Goal: Transaction & Acquisition: Purchase product/service

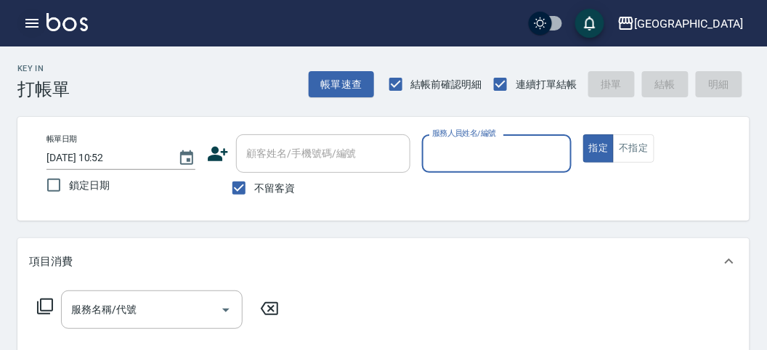
click at [19, 20] on button "button" at bounding box center [31, 23] width 29 height 29
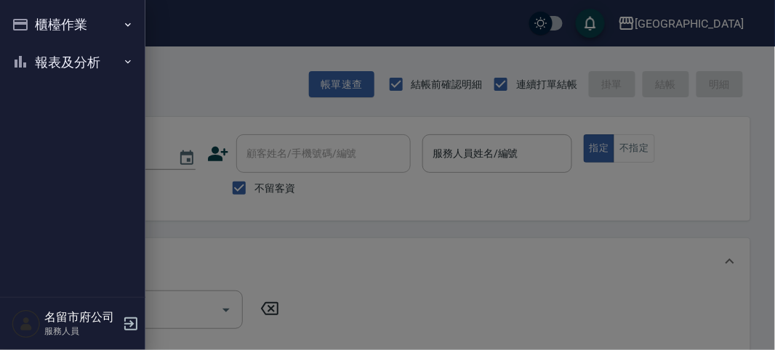
click at [77, 57] on button "報表及分析" at bounding box center [73, 63] width 134 height 38
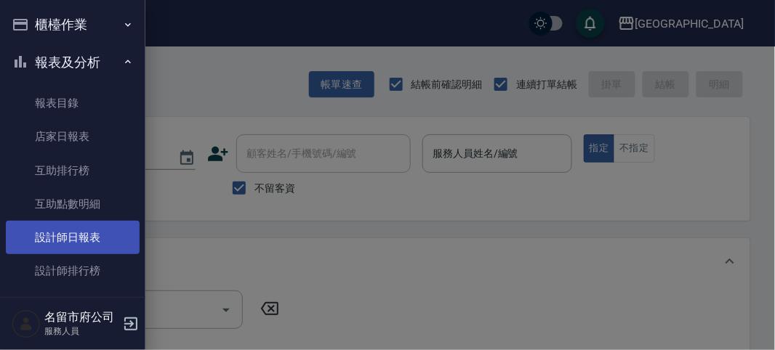
click at [89, 237] on link "設計師日報表" at bounding box center [73, 237] width 134 height 33
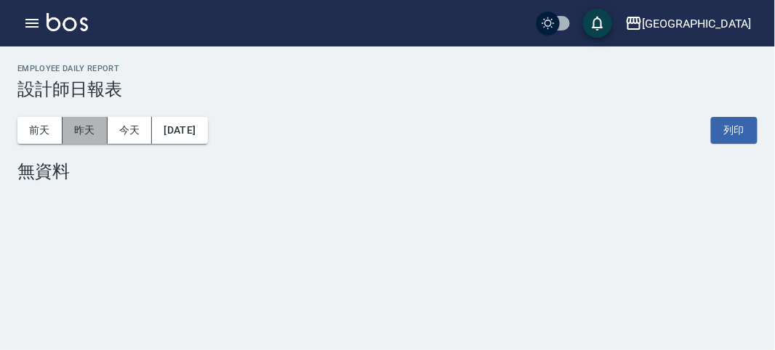
click at [88, 132] on button "昨天" at bounding box center [84, 130] width 45 height 27
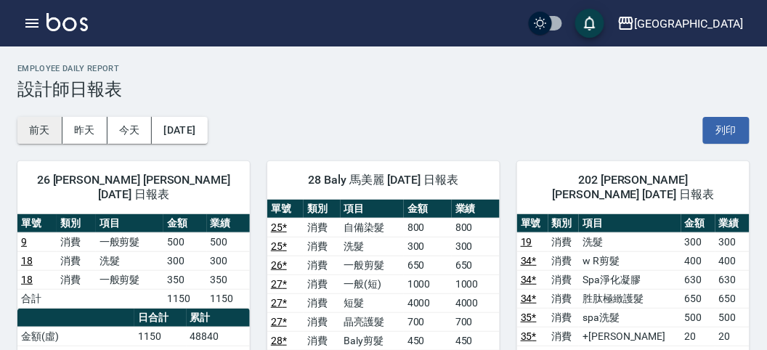
click at [40, 122] on button "前天" at bounding box center [39, 130] width 45 height 27
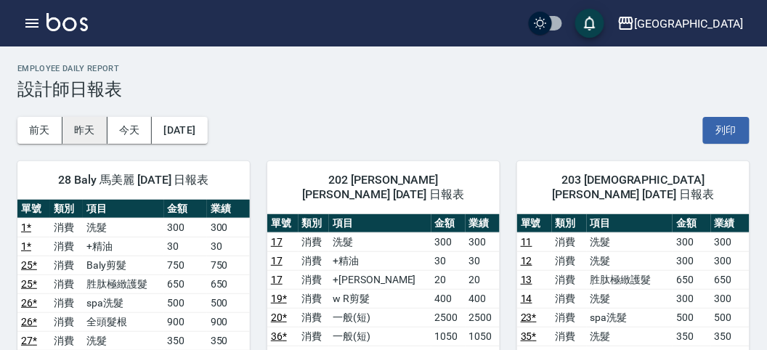
click at [95, 132] on button "昨天" at bounding box center [84, 130] width 45 height 27
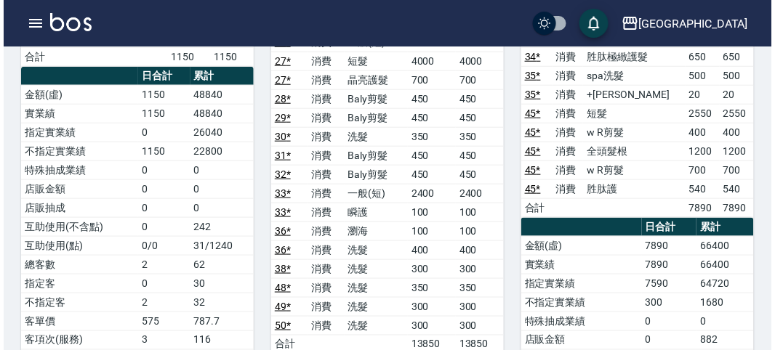
scroll to position [161, 0]
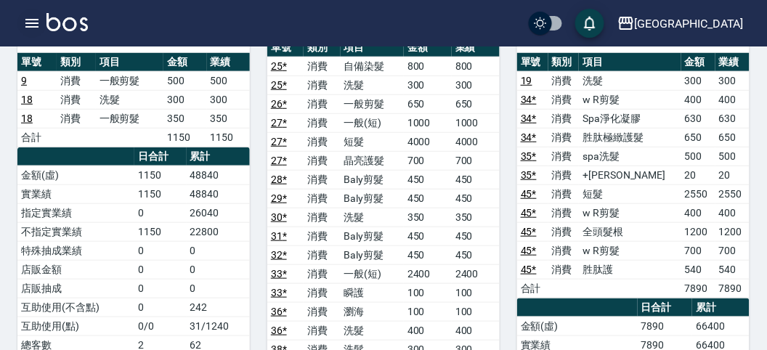
click at [35, 28] on icon "button" at bounding box center [31, 23] width 17 height 17
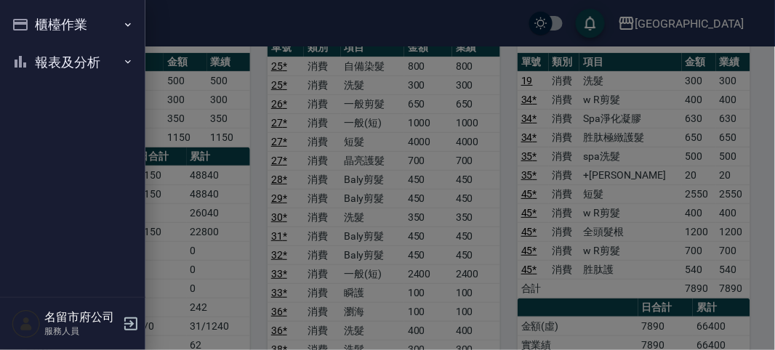
click at [31, 25] on button "櫃檯作業" at bounding box center [73, 25] width 134 height 38
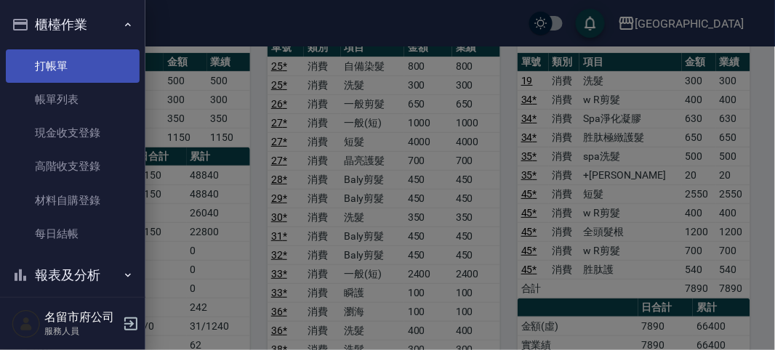
click at [41, 64] on link "打帳單" at bounding box center [73, 65] width 134 height 33
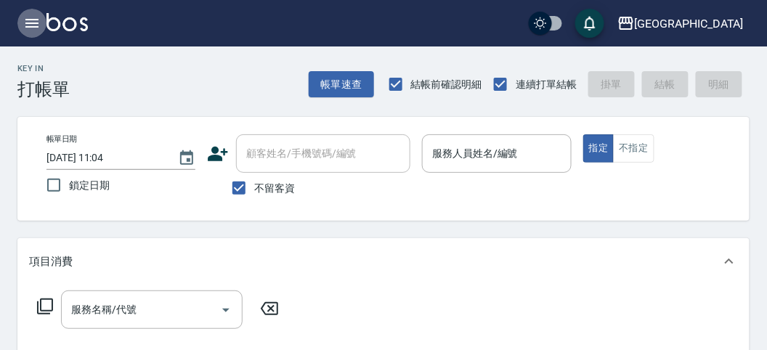
click at [31, 23] on icon "button" at bounding box center [31, 23] width 13 height 9
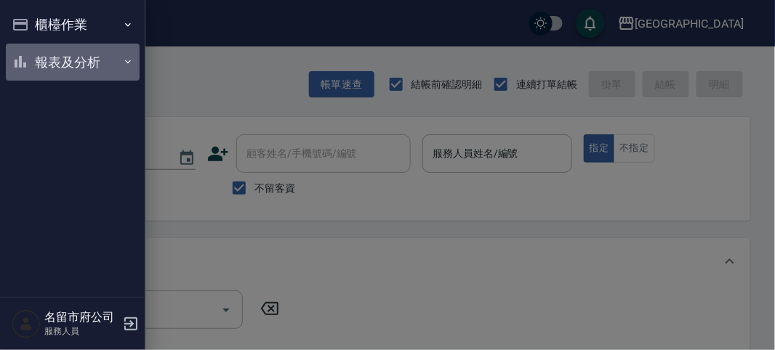
click at [51, 60] on button "報表及分析" at bounding box center [73, 63] width 134 height 38
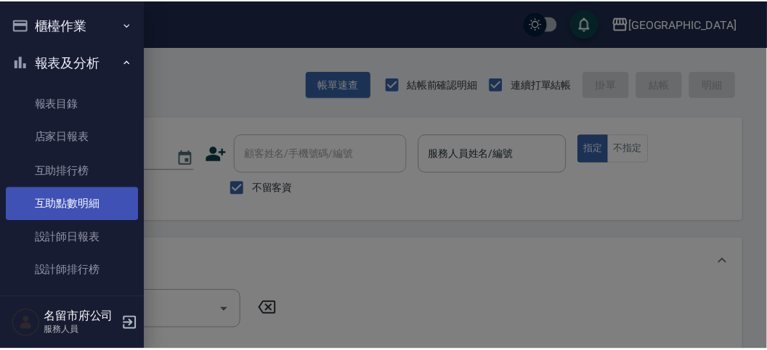
scroll to position [47, 0]
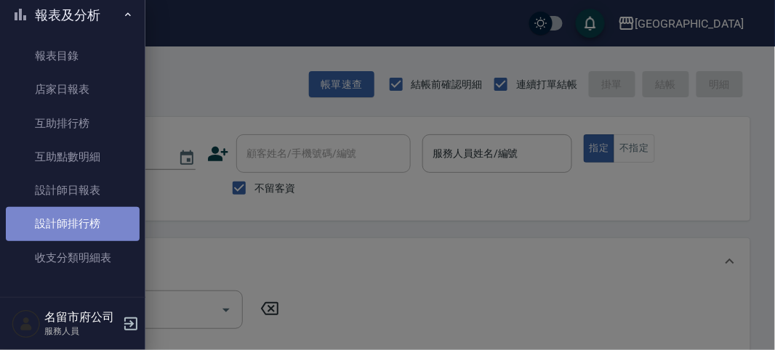
click at [74, 218] on link "設計師排行榜" at bounding box center [73, 223] width 134 height 33
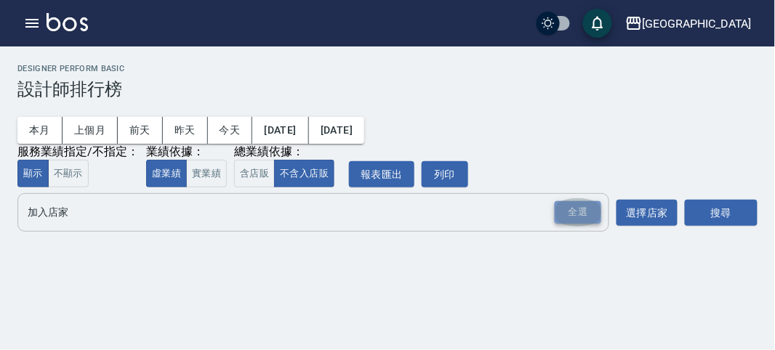
click at [585, 203] on div "全選" at bounding box center [577, 212] width 47 height 23
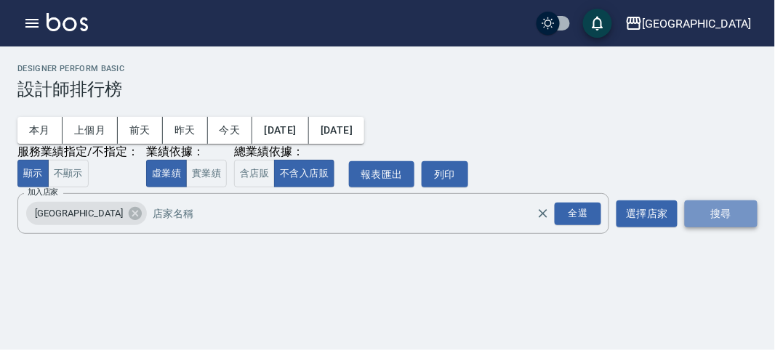
click at [718, 204] on button "搜尋" at bounding box center [721, 214] width 73 height 27
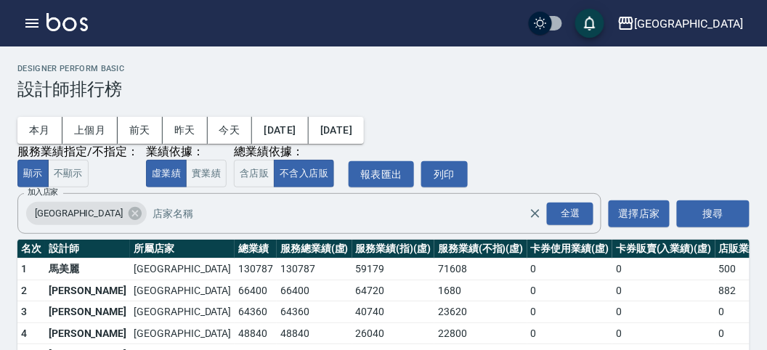
scroll to position [127, 0]
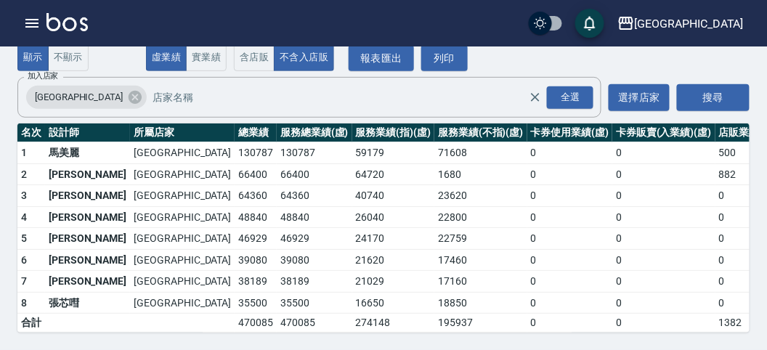
click at [55, 23] on img at bounding box center [67, 22] width 41 height 18
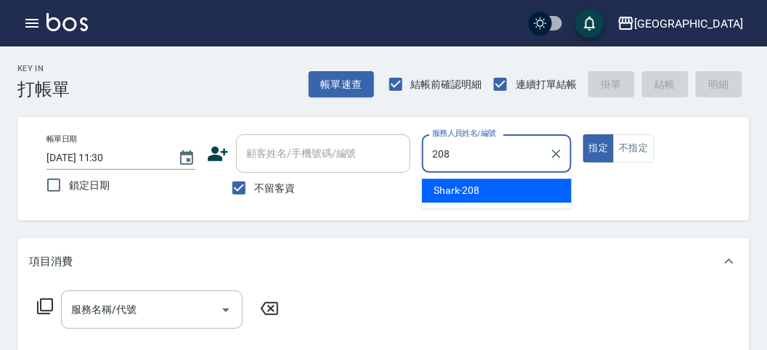
click at [476, 187] on span "Shark -208" at bounding box center [457, 190] width 47 height 15
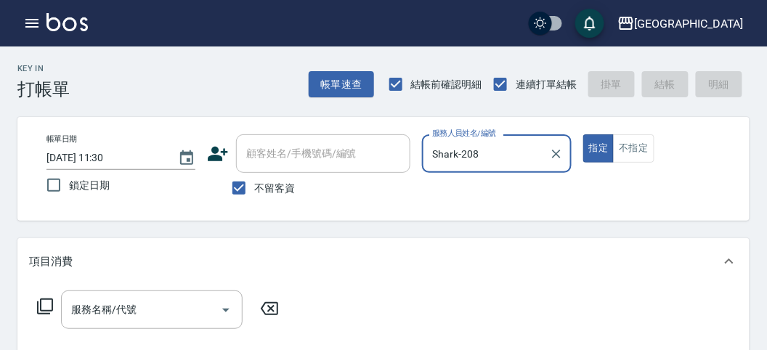
type input "Shark-208"
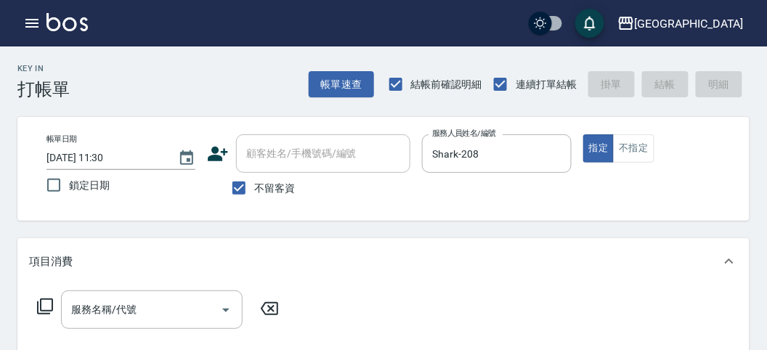
click at [44, 298] on icon at bounding box center [44, 306] width 17 height 17
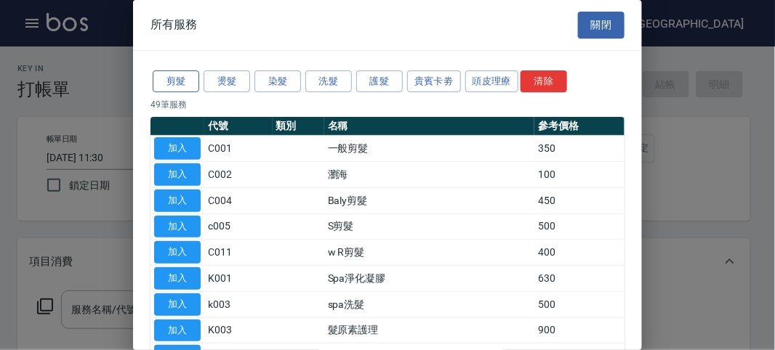
click at [179, 84] on button "剪髮" at bounding box center [176, 81] width 47 height 23
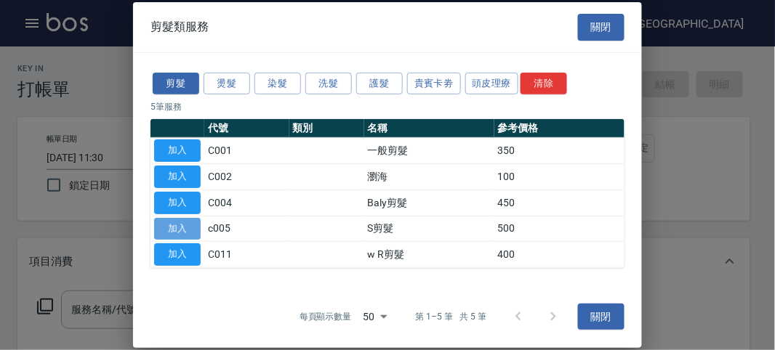
click at [165, 219] on button "加入" at bounding box center [177, 228] width 47 height 23
type input "S剪髮(c005)"
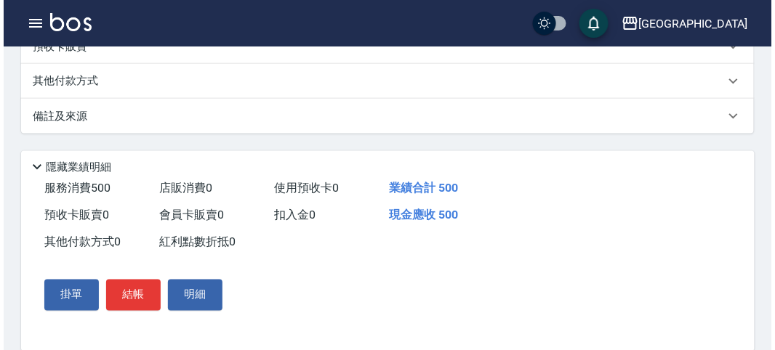
scroll to position [425, 0]
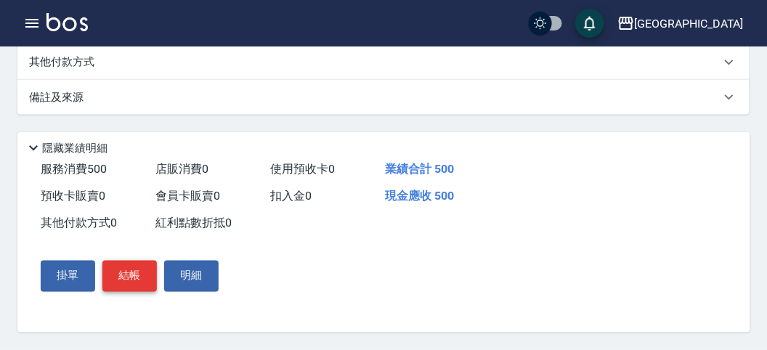
click at [132, 275] on button "結帳" at bounding box center [129, 276] width 55 height 31
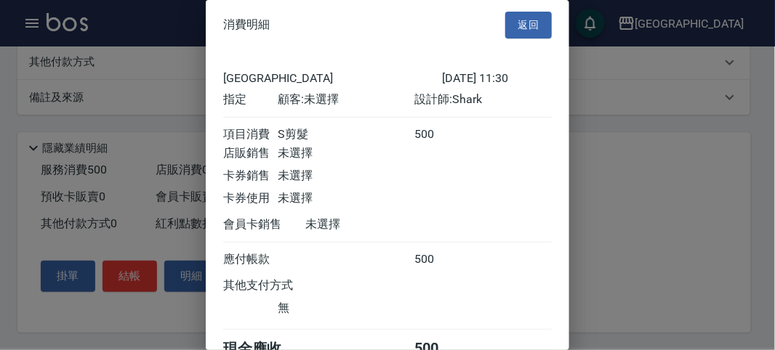
scroll to position [81, 0]
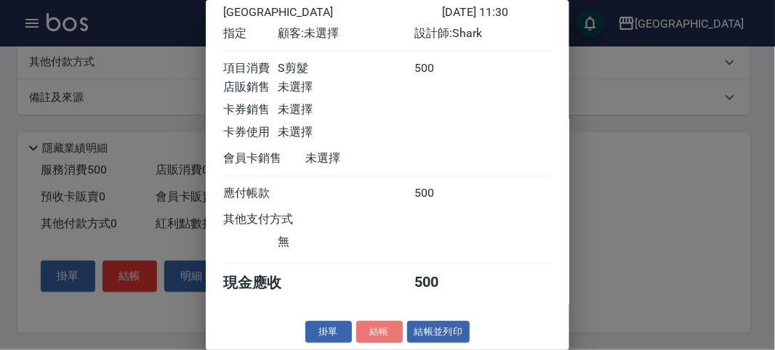
drag, startPoint x: 373, startPoint y: 336, endPoint x: 382, endPoint y: 331, distance: 10.5
click at [380, 333] on button "結帳" at bounding box center [379, 332] width 47 height 23
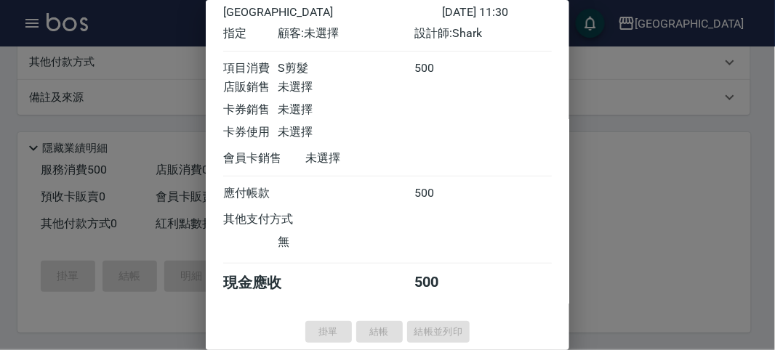
type input "[DATE] 11:39"
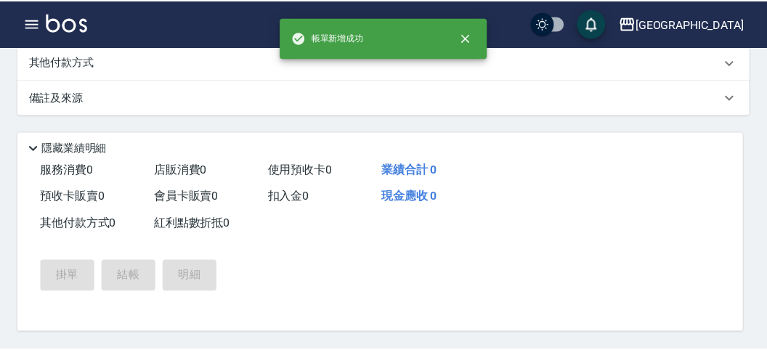
scroll to position [0, 0]
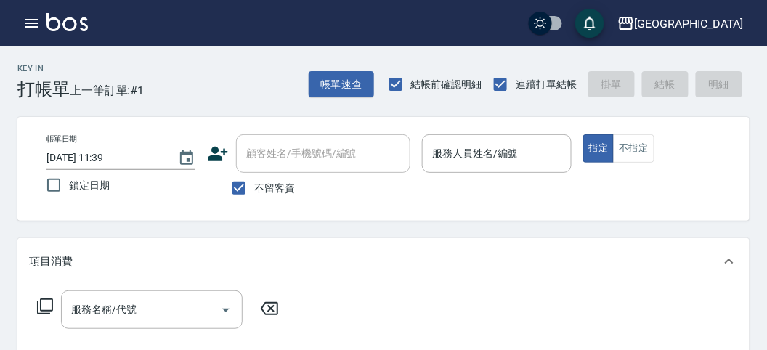
drag, startPoint x: 546, startPoint y: 117, endPoint x: 565, endPoint y: 113, distance: 19.2
click at [546, 117] on div "帳單日期 [DATE] 11:39 鎖定日期 顧客姓名/手機號碼/編號 顧客姓名/手機號碼/編號 不留客資 服務人員姓名/編號 服務人員姓名/編號 指定 不指定" at bounding box center [383, 169] width 733 height 104
click at [29, 22] on icon "button" at bounding box center [31, 23] width 17 height 17
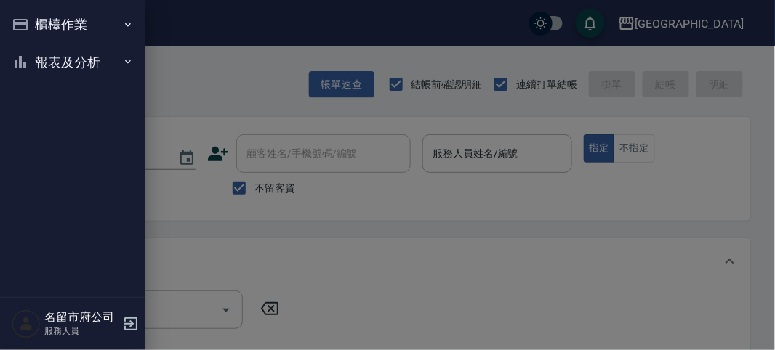
click at [257, 89] on div at bounding box center [387, 175] width 775 height 350
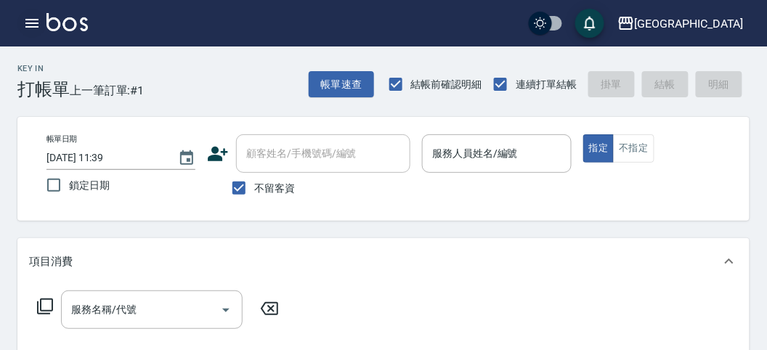
click at [30, 19] on icon "button" at bounding box center [31, 23] width 13 height 9
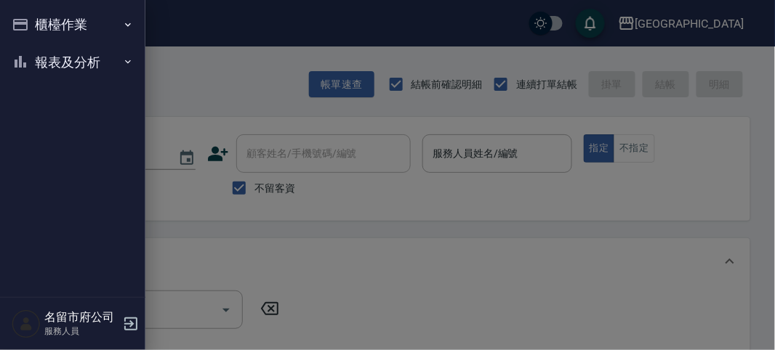
click at [62, 58] on button "報表及分析" at bounding box center [73, 63] width 134 height 38
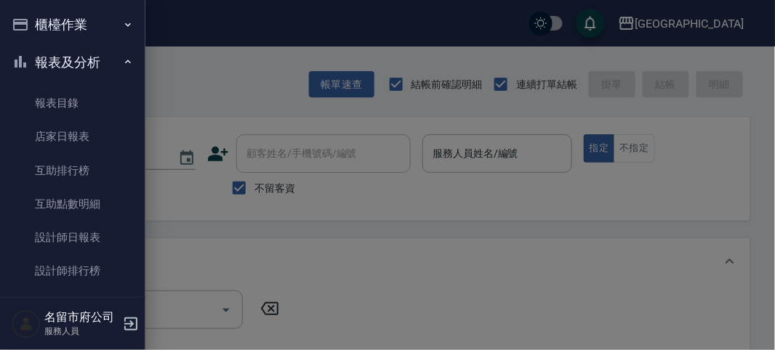
click at [63, 57] on button "報表及分析" at bounding box center [73, 63] width 134 height 38
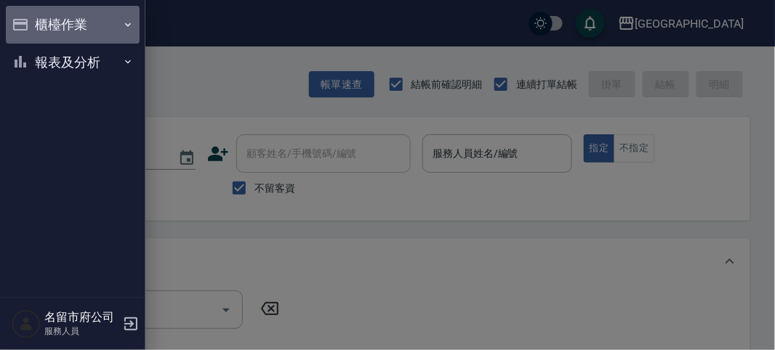
click at [71, 17] on button "櫃檯作業" at bounding box center [73, 25] width 134 height 38
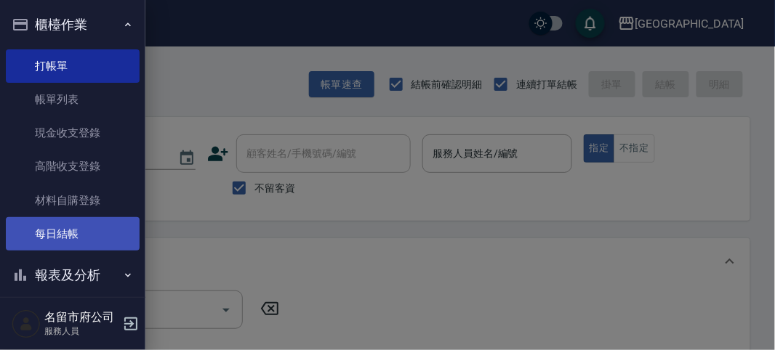
click at [73, 233] on link "每日結帳" at bounding box center [73, 233] width 134 height 33
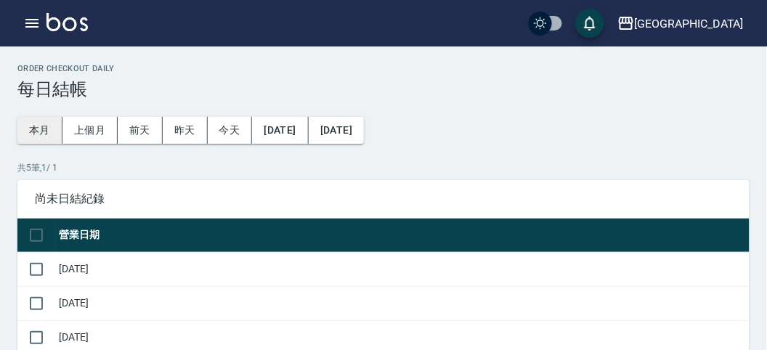
click at [22, 132] on button "本月" at bounding box center [39, 130] width 45 height 27
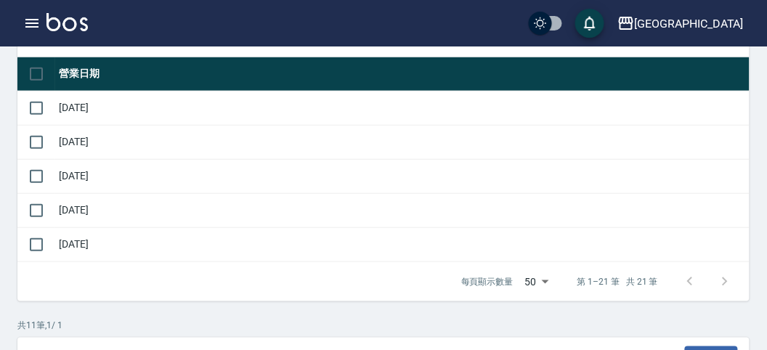
scroll to position [81, 0]
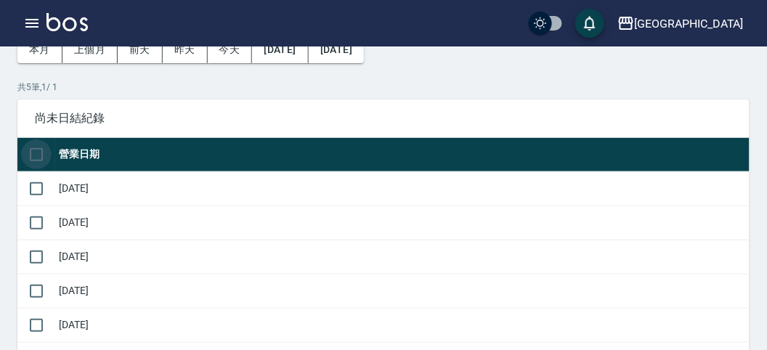
click at [38, 151] on input "checkbox" at bounding box center [36, 155] width 31 height 31
checkbox input "false"
checkbox input "true"
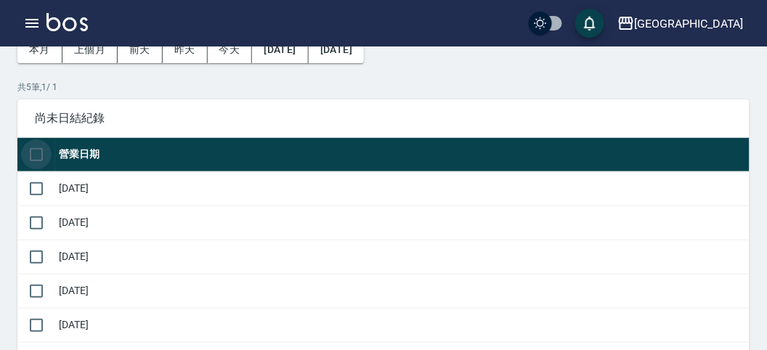
checkbox input "true"
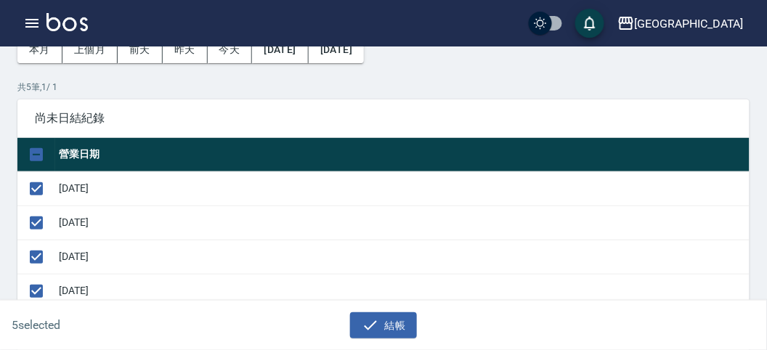
scroll to position [242, 0]
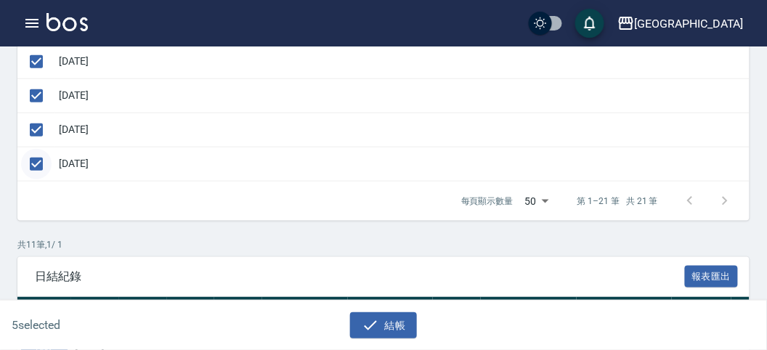
click at [36, 162] on input "checkbox" at bounding box center [36, 164] width 31 height 31
checkbox input "false"
click at [406, 329] on button "結帳" at bounding box center [384, 325] width 68 height 27
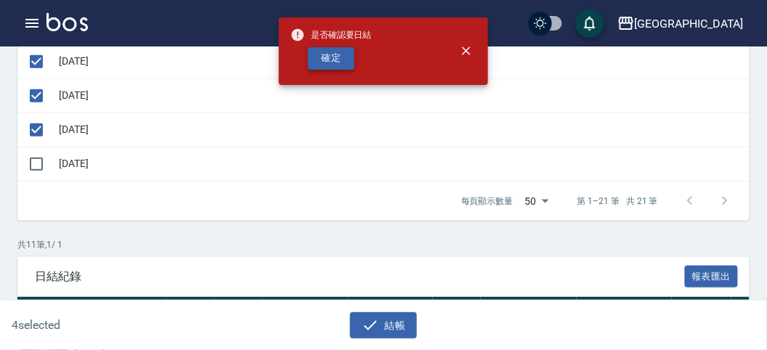
click at [336, 55] on button "確定" at bounding box center [331, 58] width 47 height 23
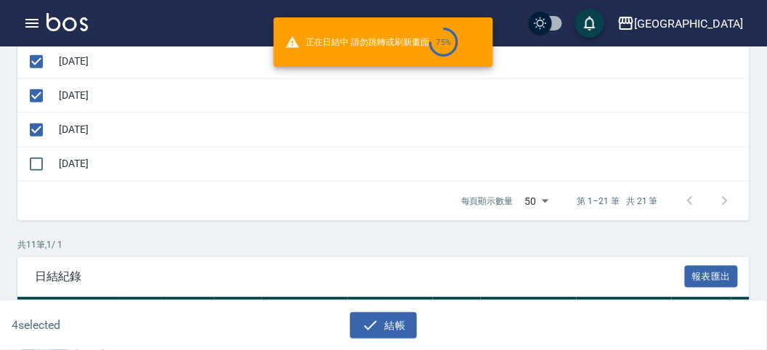
checkbox input "false"
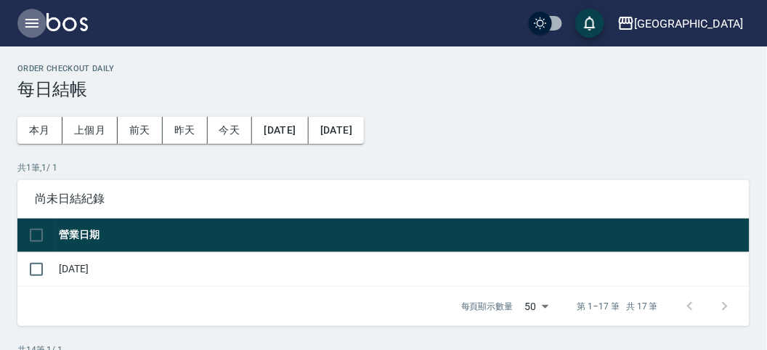
click at [28, 23] on icon "button" at bounding box center [31, 23] width 13 height 9
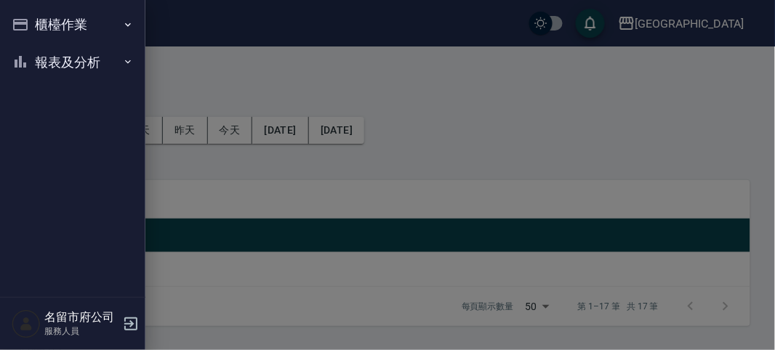
click at [36, 22] on button "櫃檯作業" at bounding box center [73, 25] width 134 height 38
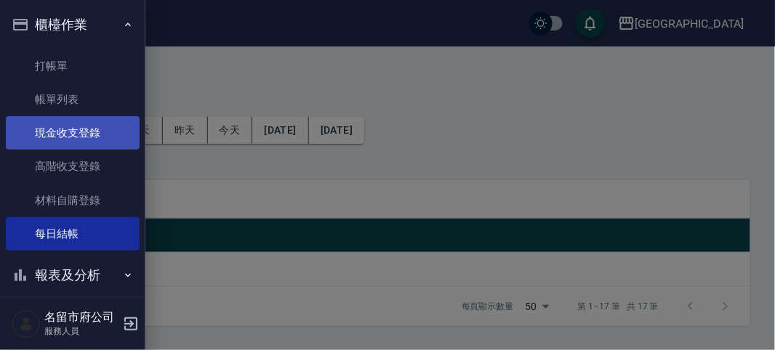
click at [80, 138] on link "現金收支登錄" at bounding box center [73, 132] width 134 height 33
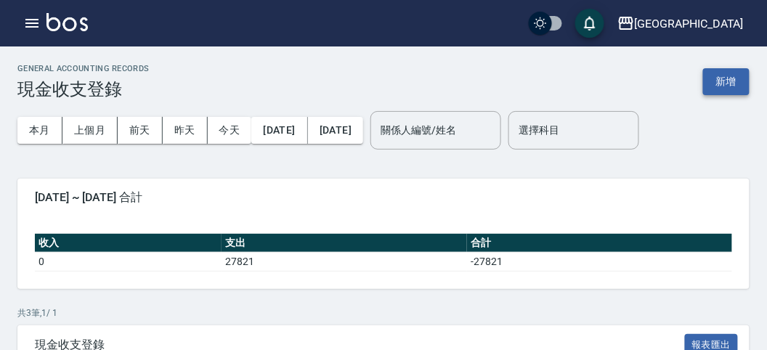
click at [725, 81] on button "新增" at bounding box center [726, 81] width 47 height 27
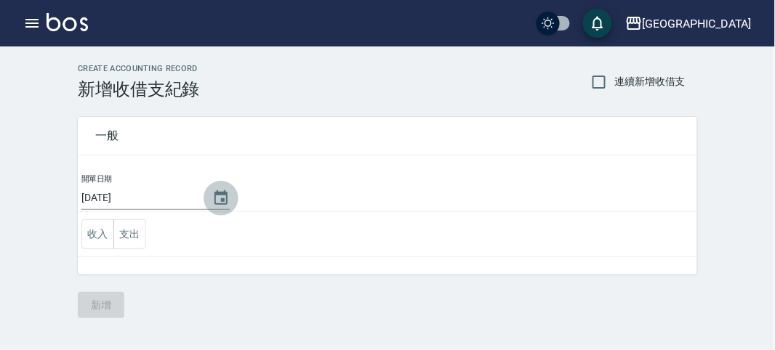
click at [219, 192] on icon "Choose date, selected date is 2025-08-15" at bounding box center [220, 197] width 13 height 15
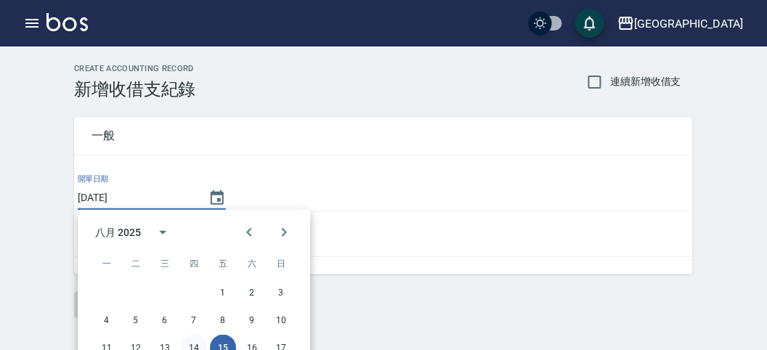
click at [196, 349] on button "14" at bounding box center [194, 348] width 26 height 26
type input "[DATE]"
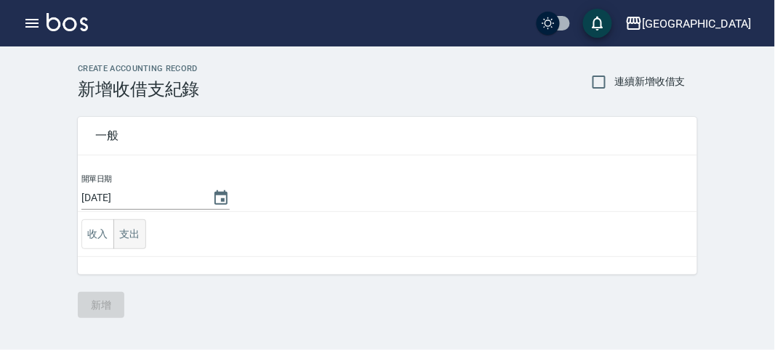
click at [132, 232] on button "支出" at bounding box center [129, 234] width 33 height 30
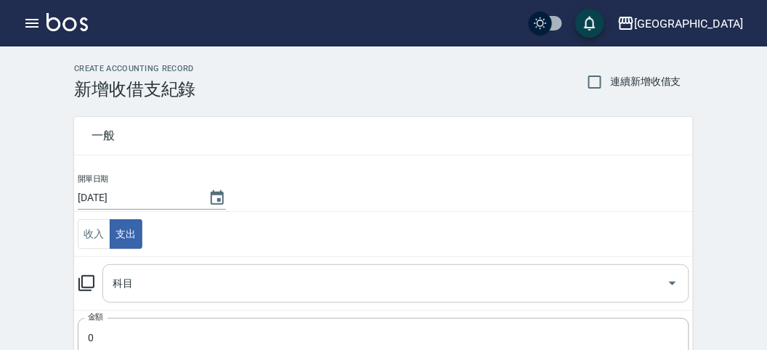
click at [161, 286] on input "科目" at bounding box center [385, 283] width 552 height 25
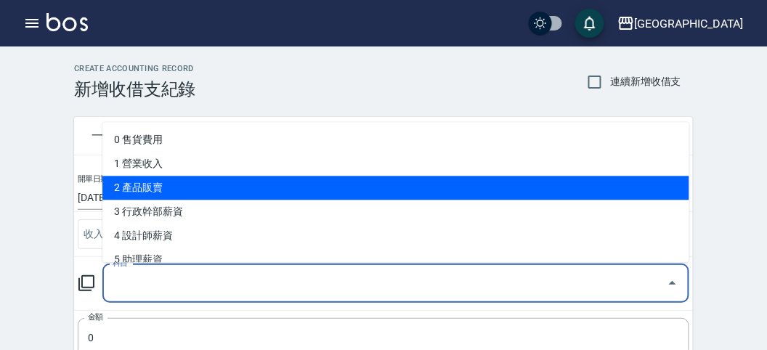
scroll to position [242, 0]
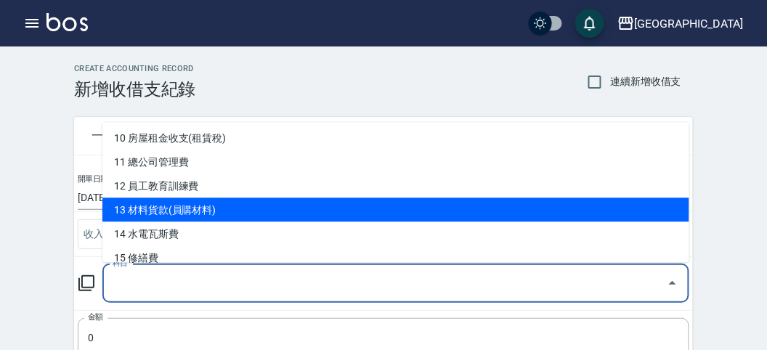
click at [275, 206] on li "13 材料貨款(員購材料)" at bounding box center [395, 210] width 587 height 24
type input "13 材料貨款(員購材料)"
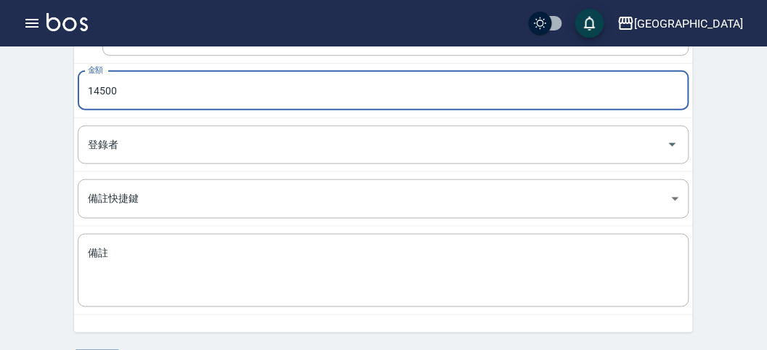
scroll to position [287, 0]
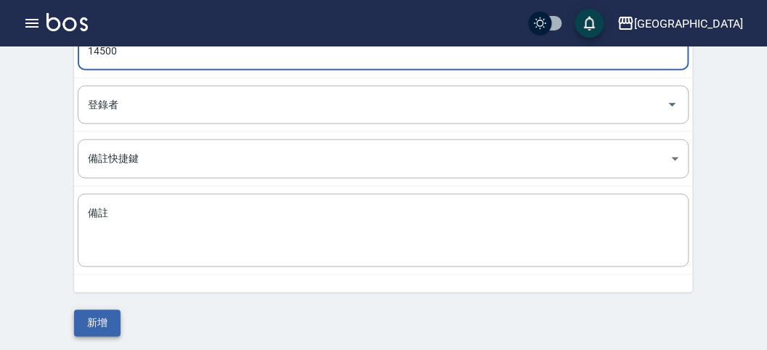
type input "14500"
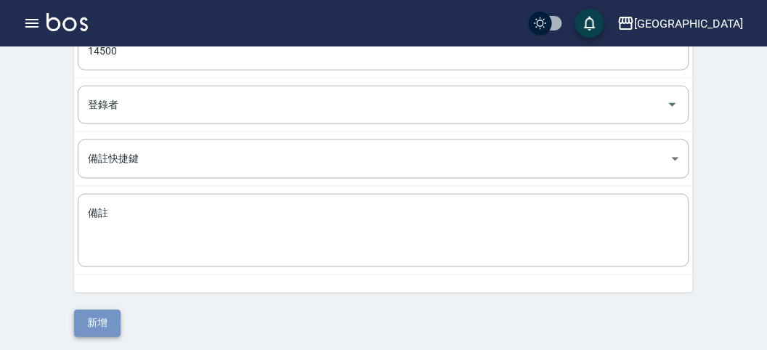
click at [97, 324] on button "新增" at bounding box center [97, 323] width 47 height 27
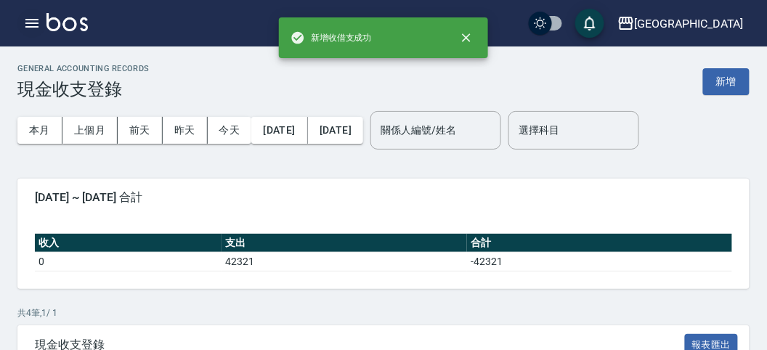
click at [33, 23] on icon "button" at bounding box center [31, 23] width 13 height 9
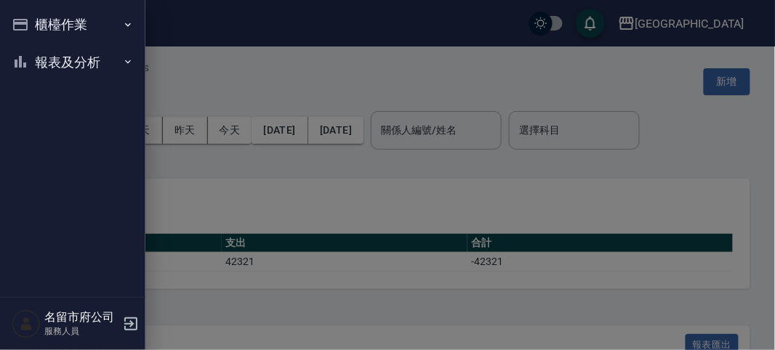
click at [237, 71] on div at bounding box center [387, 175] width 775 height 350
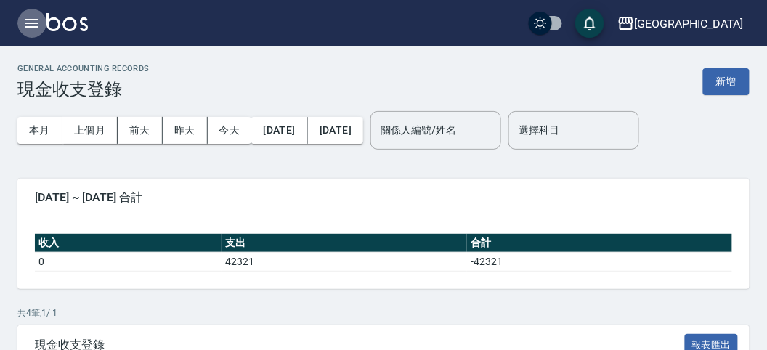
click at [36, 22] on icon "button" at bounding box center [31, 23] width 17 height 17
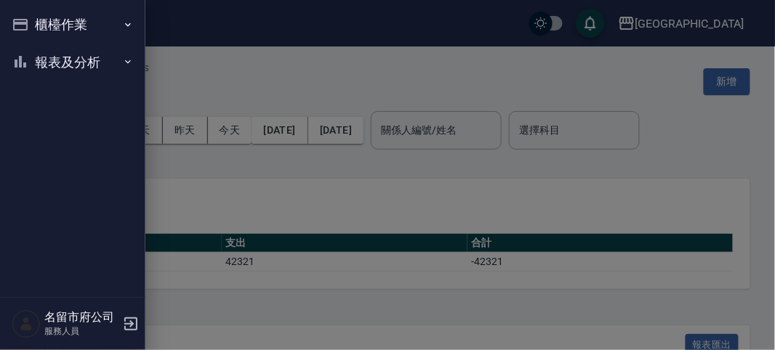
drag, startPoint x: 41, startPoint y: 22, endPoint x: 49, endPoint y: 30, distance: 11.8
click at [41, 22] on button "櫃檯作業" at bounding box center [73, 25] width 134 height 38
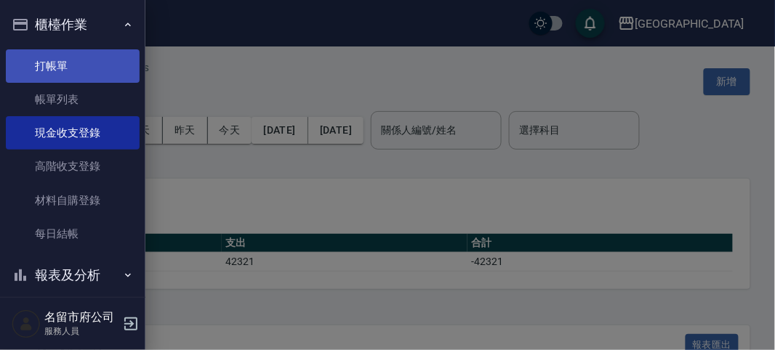
click at [63, 66] on link "打帳單" at bounding box center [73, 65] width 134 height 33
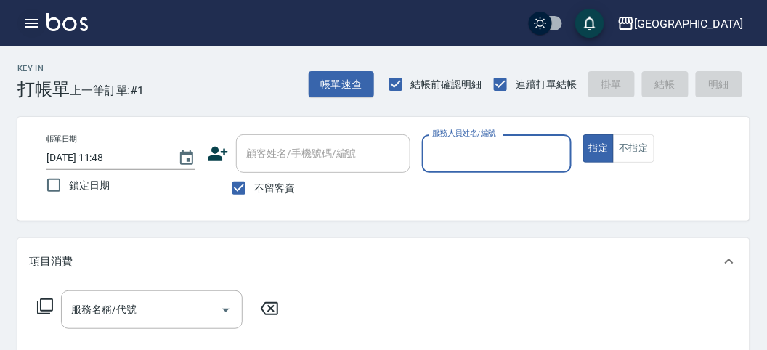
click at [31, 23] on icon "button" at bounding box center [31, 23] width 17 height 17
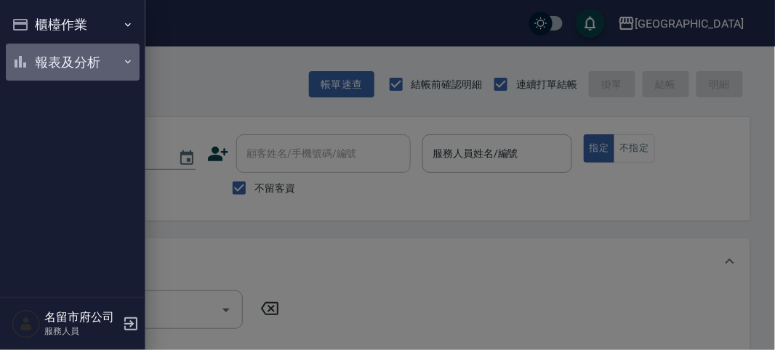
click at [51, 60] on button "報表及分析" at bounding box center [73, 63] width 134 height 38
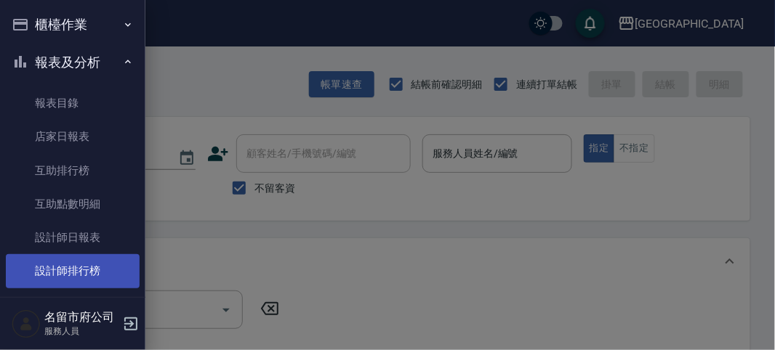
click at [52, 270] on link "設計師排行榜" at bounding box center [73, 270] width 134 height 33
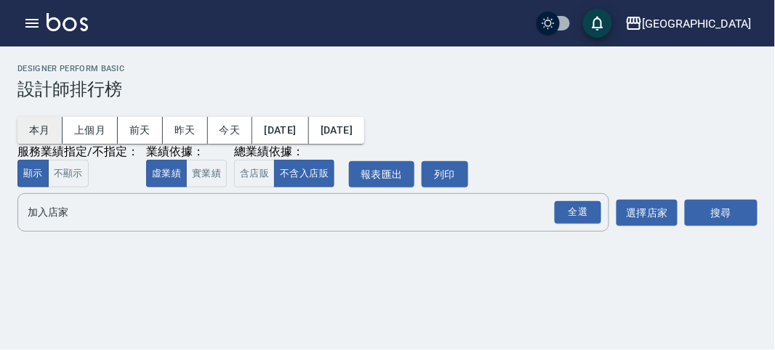
click at [59, 125] on button "本月" at bounding box center [39, 130] width 45 height 27
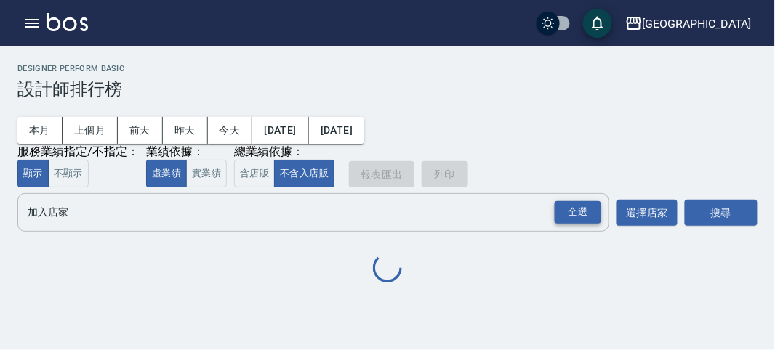
click at [571, 211] on div "全選" at bounding box center [577, 212] width 47 height 23
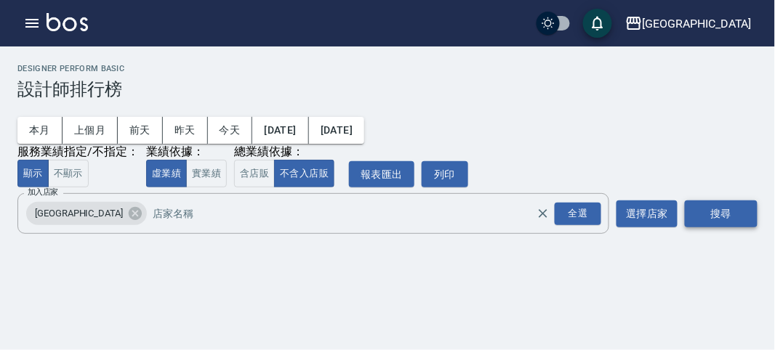
click at [706, 214] on button "搜尋" at bounding box center [721, 214] width 73 height 27
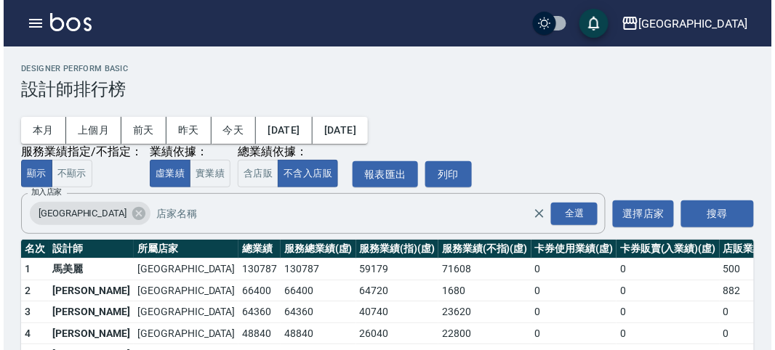
scroll to position [127, 0]
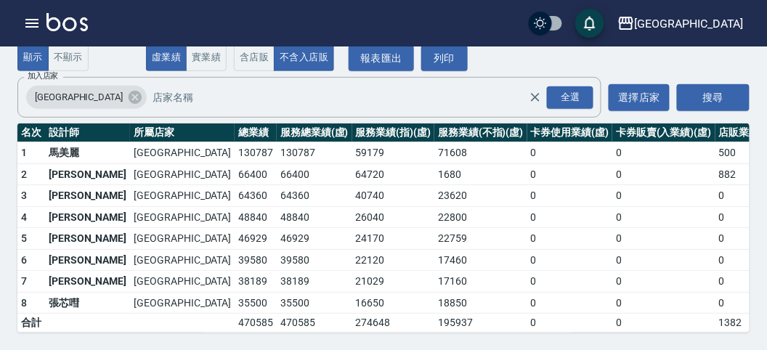
click at [537, 49] on div "本月 上個月 前天 昨天 今天 2025/08/01 2025/08/31 服務業績指定/不指定： 顯示 不顯示 業績依據： 虛業績 實業績 總業績依據： 含…" at bounding box center [383, 27] width 733 height 88
click at [501, 57] on div "本月 上個月 前天 昨天 今天 2025/08/01 2025/08/31 服務業績指定/不指定： 顯示 不顯示 業績依據： 虛業績 實業績 總業績依據： 含…" at bounding box center [383, 27] width 733 height 88
click at [27, 17] on icon "button" at bounding box center [31, 23] width 17 height 17
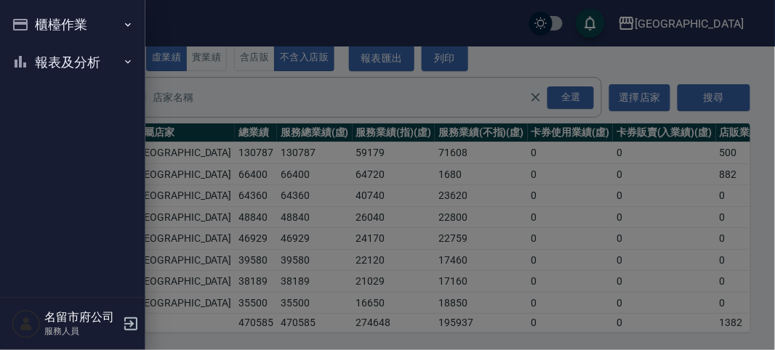
click at [45, 29] on button "櫃檯作業" at bounding box center [73, 25] width 134 height 38
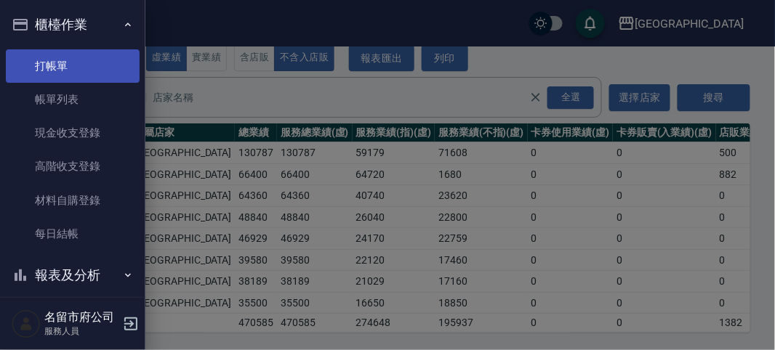
click at [59, 70] on link "打帳單" at bounding box center [73, 65] width 134 height 33
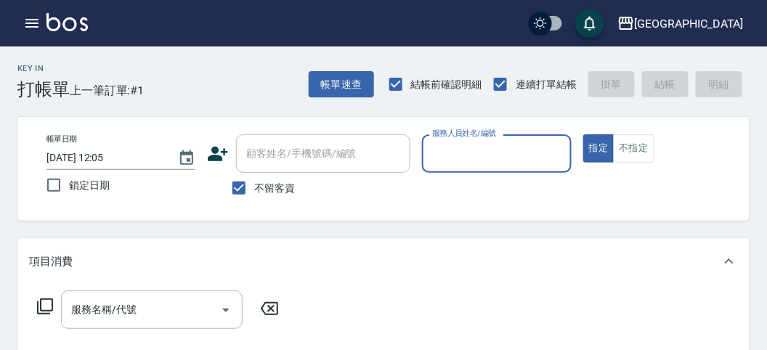
click at [477, 132] on label "服務人員姓名/編號" at bounding box center [464, 133] width 64 height 11
click at [477, 141] on input "服務人員姓名/編號" at bounding box center [497, 153] width 136 height 25
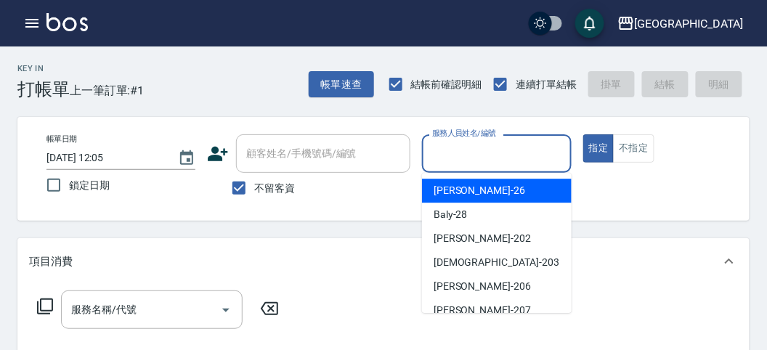
click at [453, 154] on input "服務人員姓名/編號" at bounding box center [497, 153] width 136 height 25
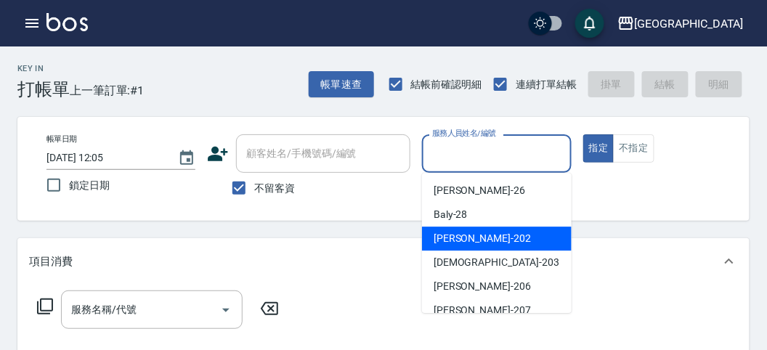
click at [451, 231] on span "Rita -202" at bounding box center [482, 238] width 97 height 15
type input "Rita-202"
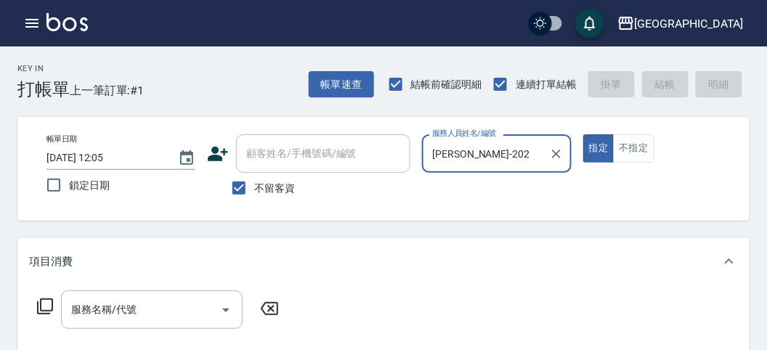
click at [37, 312] on icon at bounding box center [45, 307] width 16 height 16
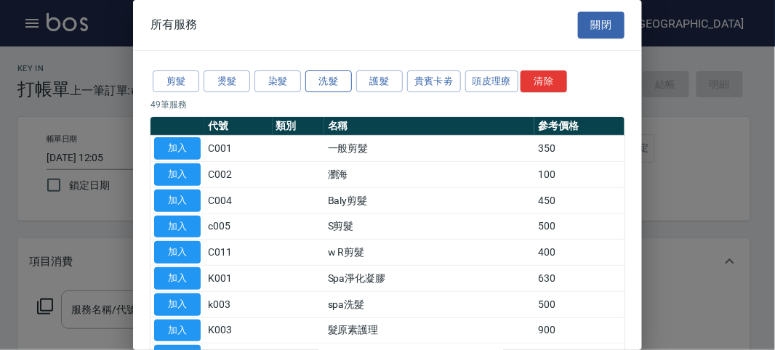
click at [336, 76] on button "洗髮" at bounding box center [328, 81] width 47 height 23
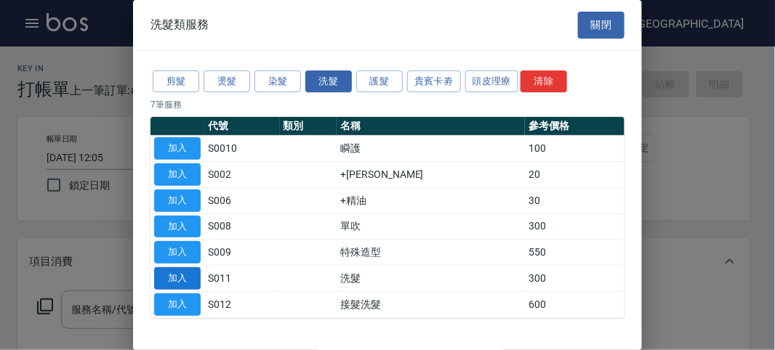
click at [180, 275] on button "加入" at bounding box center [177, 278] width 47 height 23
type input "洗髮(S011)"
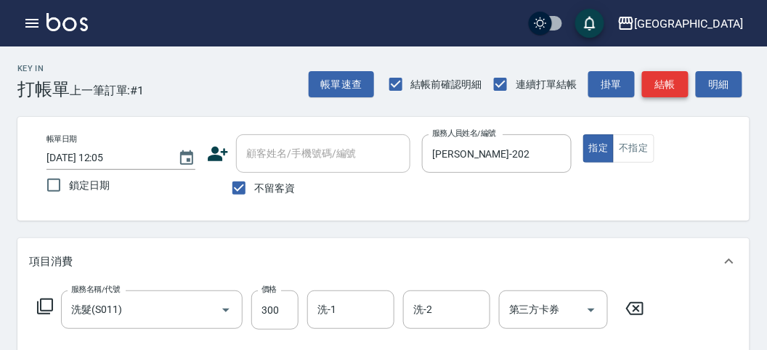
click at [650, 85] on button "結帳" at bounding box center [665, 84] width 47 height 27
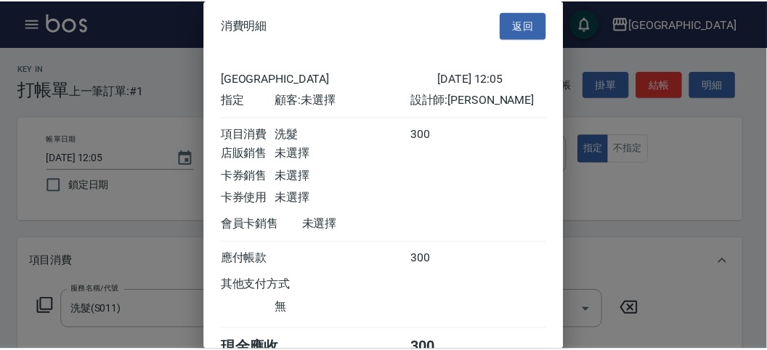
scroll to position [81, 0]
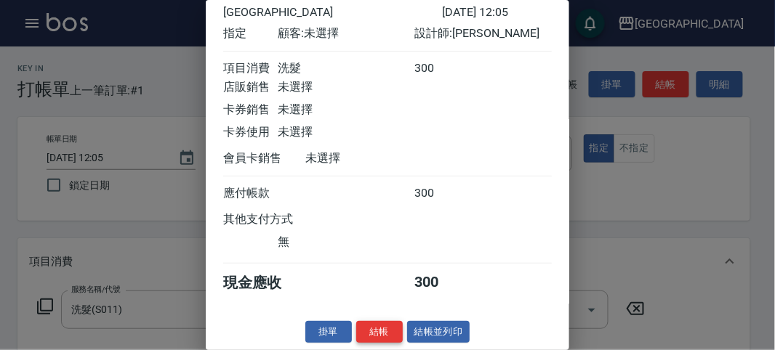
click at [382, 330] on button "結帳" at bounding box center [379, 332] width 47 height 23
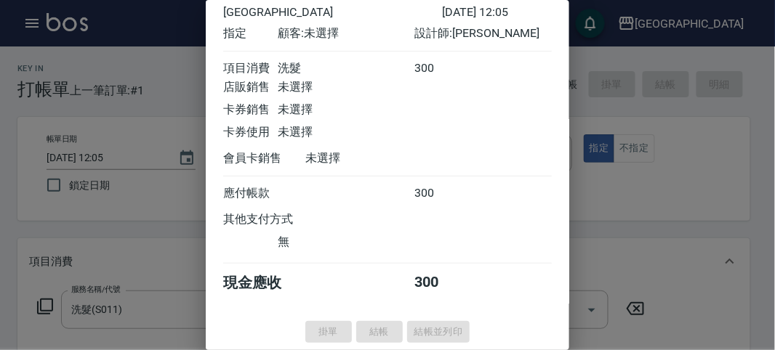
type input "2025/08/15 12:12"
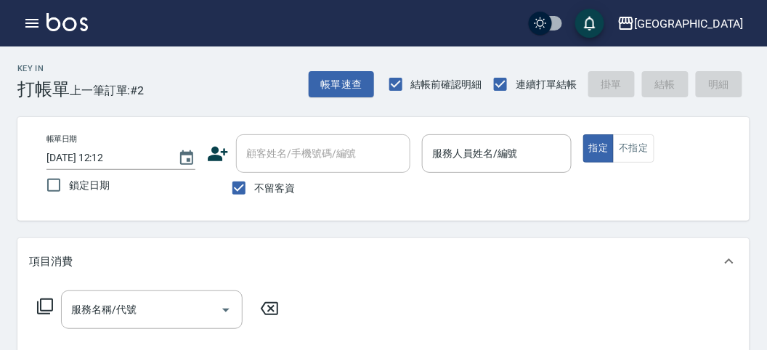
click at [175, 23] on div "名留市府 登出" at bounding box center [383, 23] width 767 height 47
click at [196, 18] on div "名留市府 登出" at bounding box center [383, 23] width 767 height 47
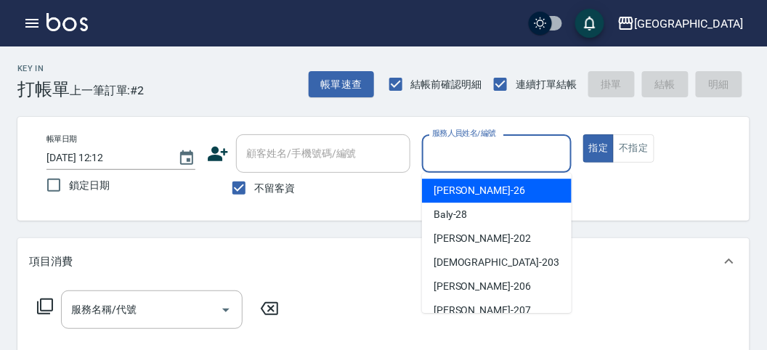
click at [523, 156] on input "服務人員姓名/編號" at bounding box center [497, 153] width 136 height 25
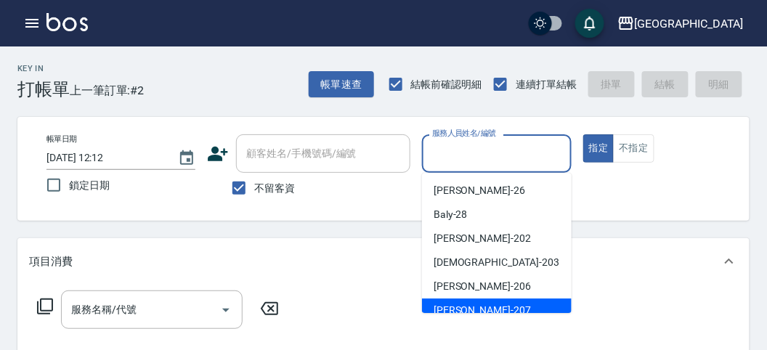
click at [522, 306] on div "Gary -207" at bounding box center [497, 311] width 150 height 24
type input "Gary-207"
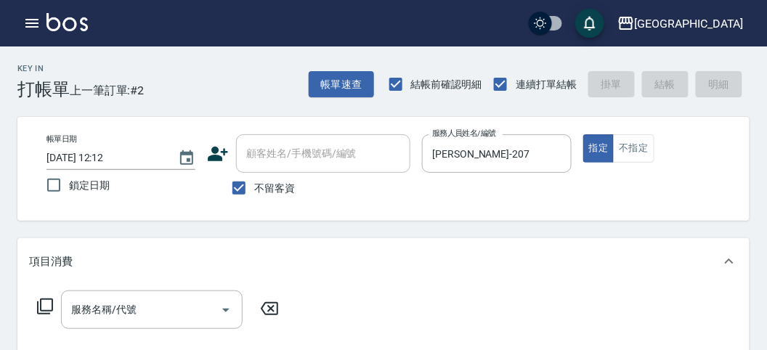
click at [48, 312] on icon at bounding box center [44, 306] width 17 height 17
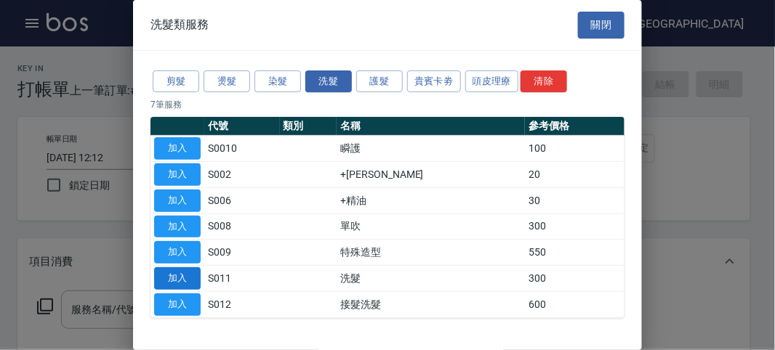
click at [183, 278] on button "加入" at bounding box center [177, 278] width 47 height 23
type input "洗髮(S011)"
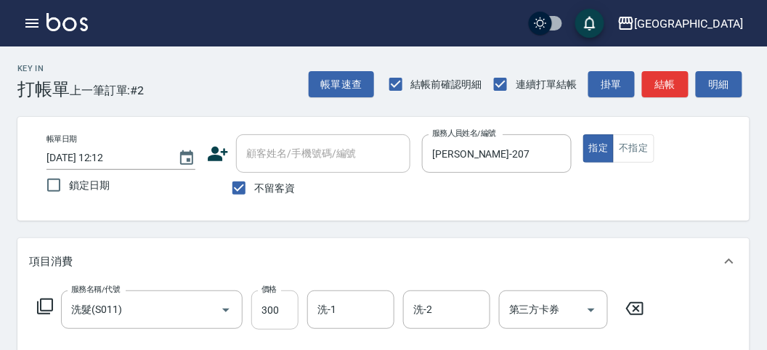
click at [266, 313] on input "300" at bounding box center [274, 310] width 47 height 39
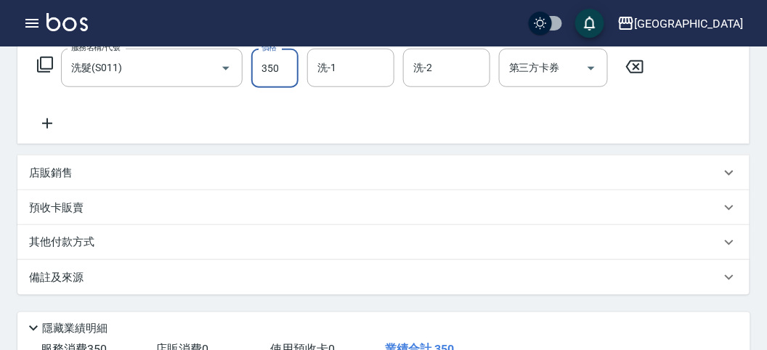
scroll to position [425, 0]
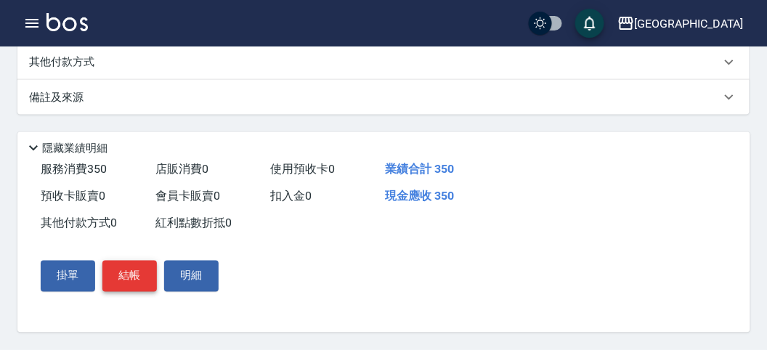
type input "350"
click at [147, 280] on button "結帳" at bounding box center [129, 276] width 55 height 31
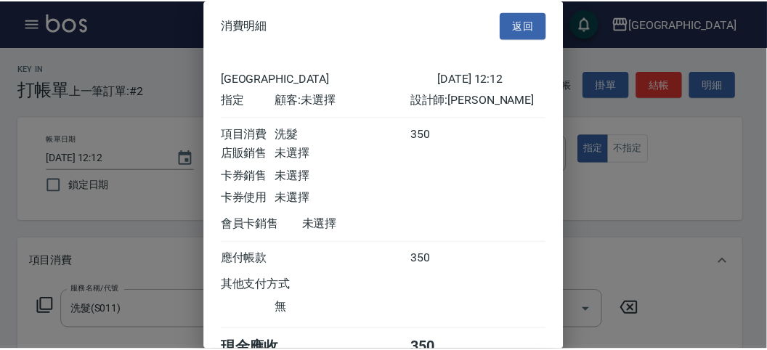
scroll to position [81, 0]
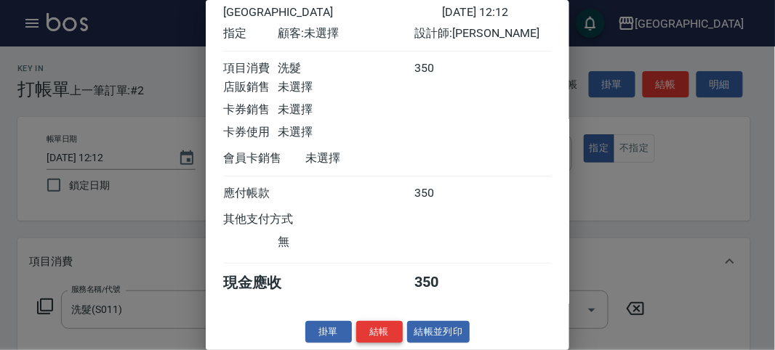
click at [378, 339] on button "結帳" at bounding box center [379, 332] width 47 height 23
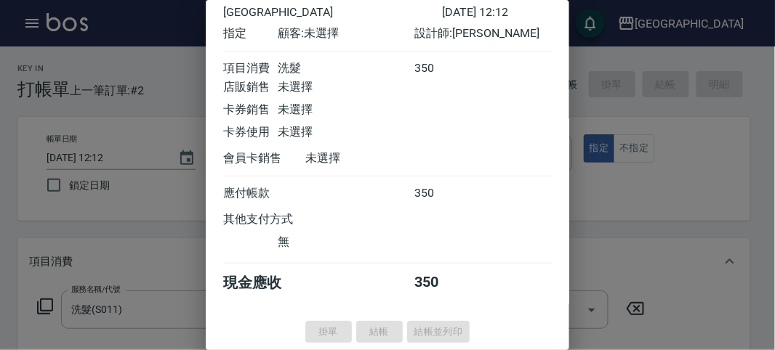
type input "2025/08/15 12:47"
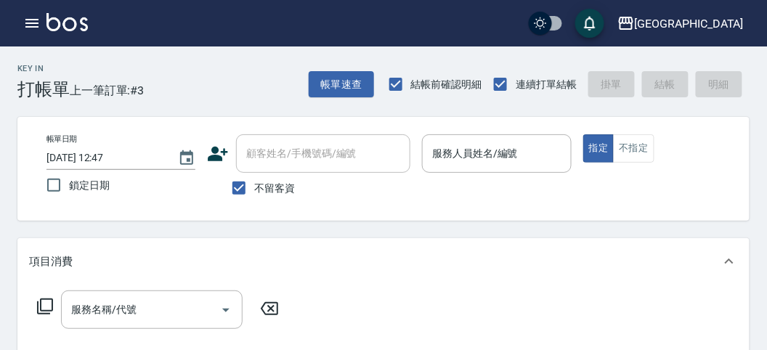
click at [395, 275] on div "項目消費" at bounding box center [383, 261] width 733 height 47
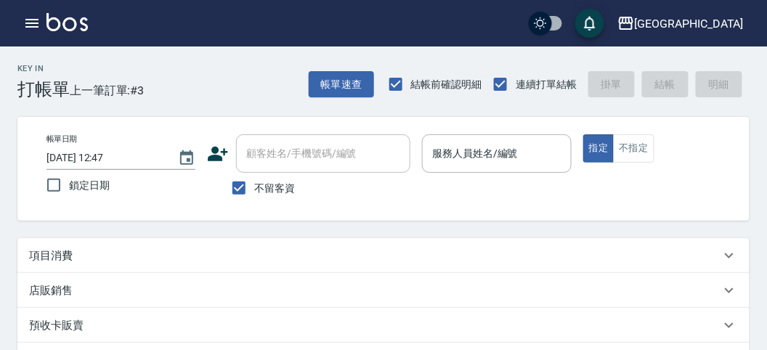
click at [397, 124] on div "帳單日期 2025/08/15 12:47 鎖定日期 顧客姓名/手機號碼/編號 顧客姓名/手機號碼/編號 不留客資 服務人員姓名/編號 服務人員姓名/編號 指…" at bounding box center [383, 169] width 733 height 104
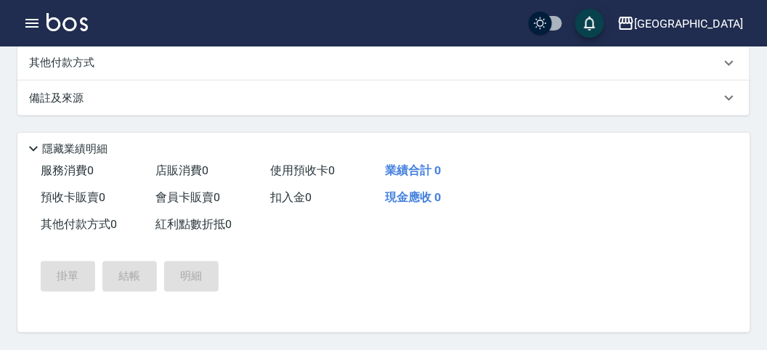
scroll to position [0, 0]
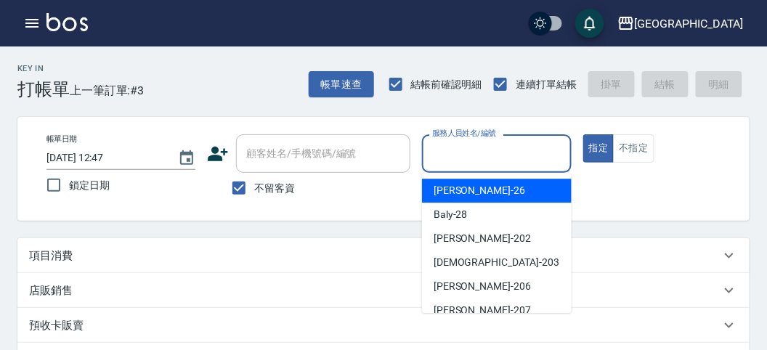
click at [496, 156] on input "服務人員姓名/編號" at bounding box center [497, 153] width 136 height 25
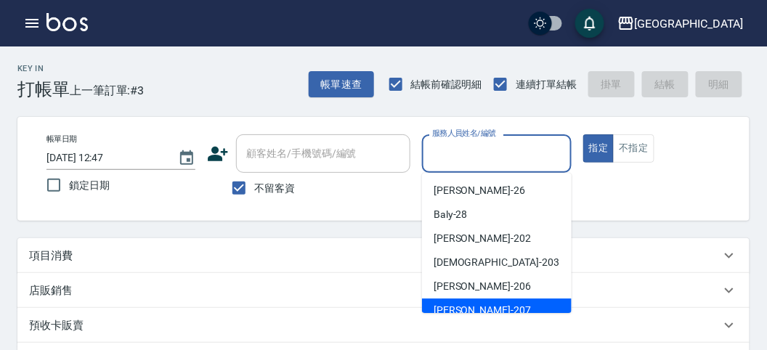
click at [462, 310] on span "Gary -207" at bounding box center [482, 310] width 97 height 15
type input "Gary-207"
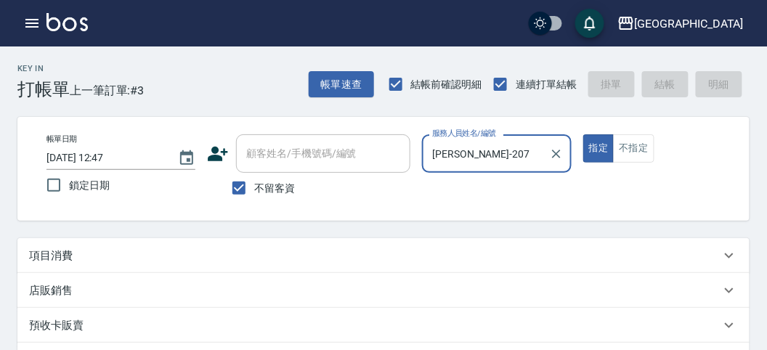
click at [62, 258] on p "項目消費" at bounding box center [51, 256] width 44 height 15
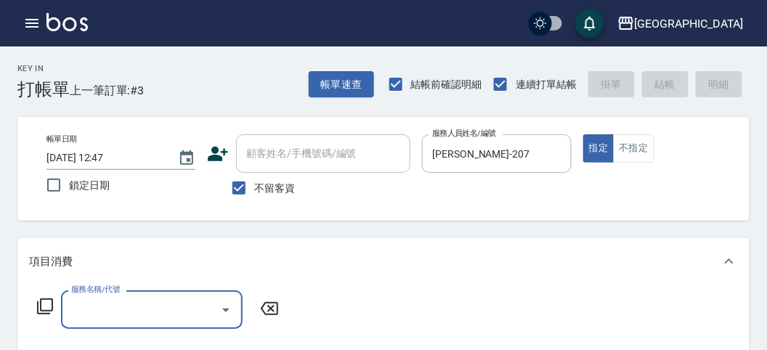
click at [48, 306] on icon at bounding box center [44, 306] width 17 height 17
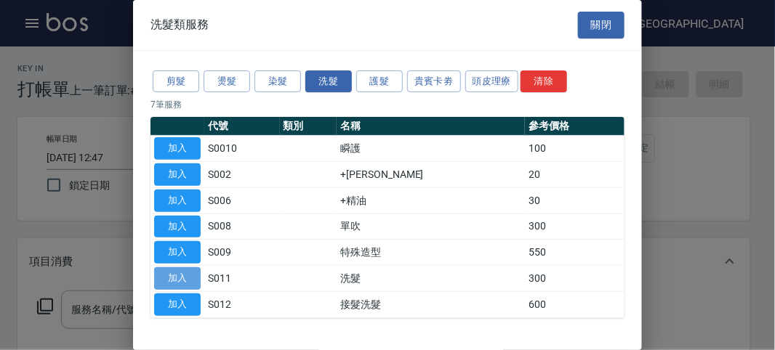
click at [185, 278] on button "加入" at bounding box center [177, 278] width 47 height 23
type input "洗髮(S011)"
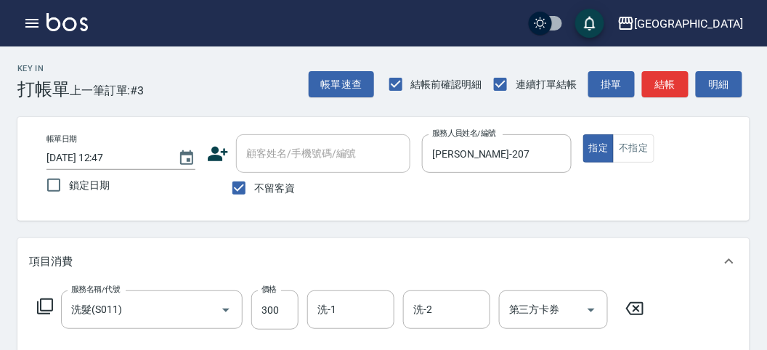
click at [42, 305] on icon at bounding box center [44, 306] width 17 height 17
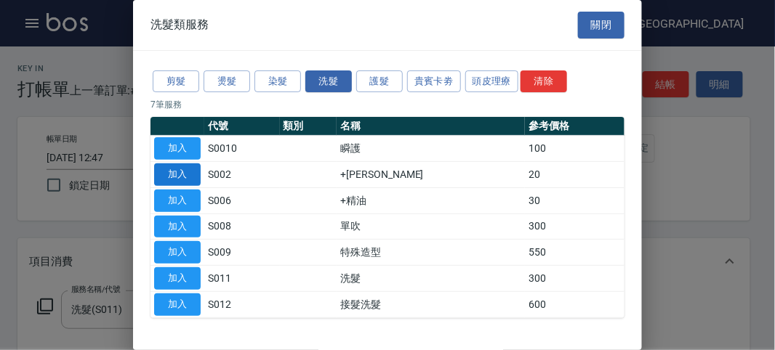
click at [180, 173] on button "加入" at bounding box center [177, 175] width 47 height 23
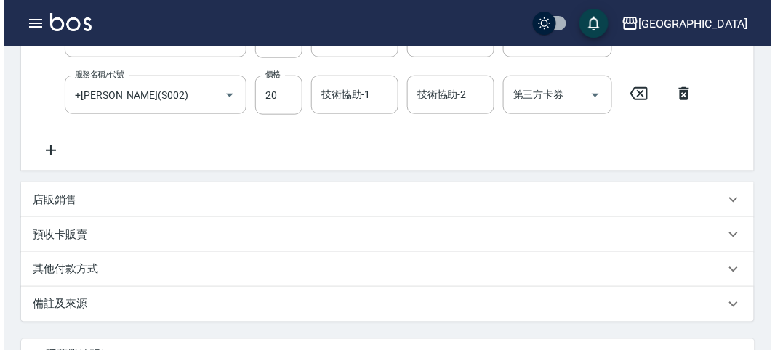
scroll to position [482, 0]
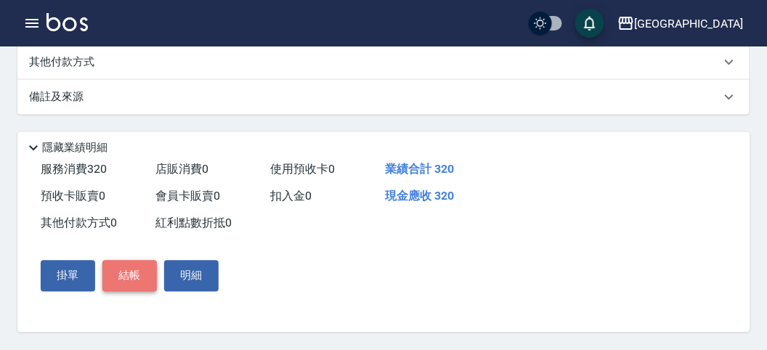
click at [137, 273] on button "結帳" at bounding box center [129, 276] width 55 height 31
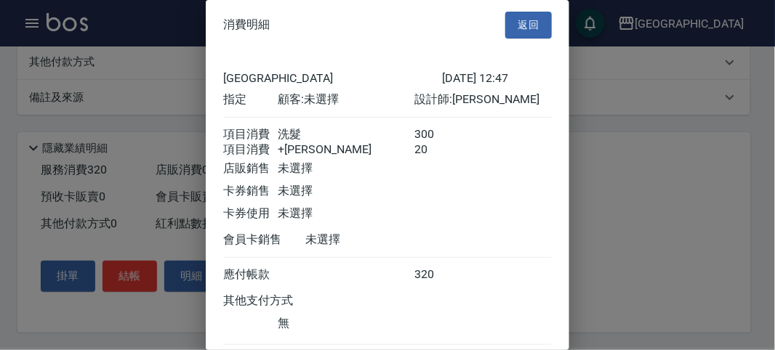
scroll to position [97, 0]
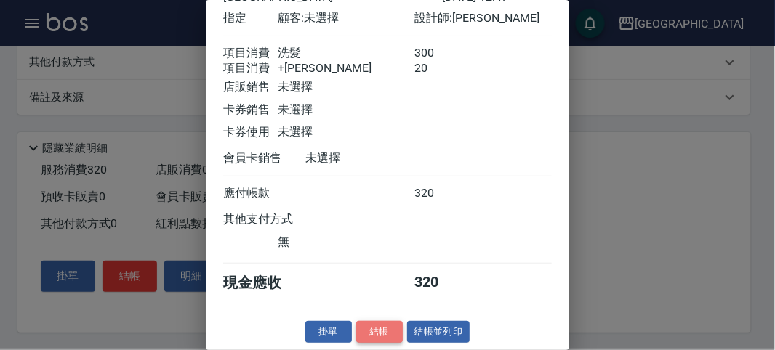
click at [360, 332] on button "結帳" at bounding box center [379, 332] width 47 height 23
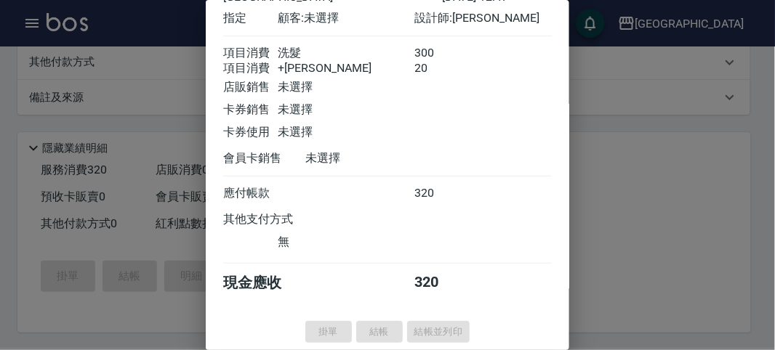
type input "2025/08/15 13:46"
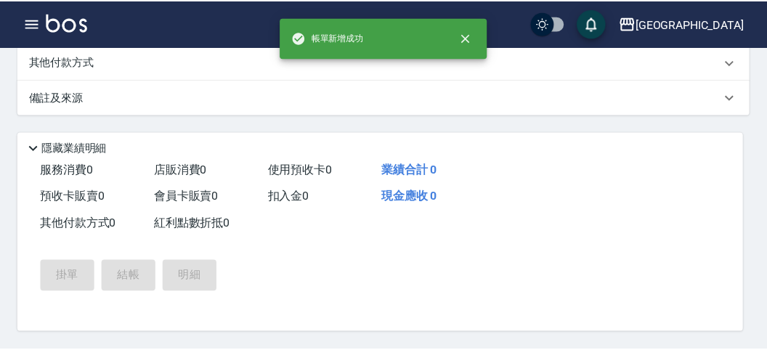
scroll to position [0, 0]
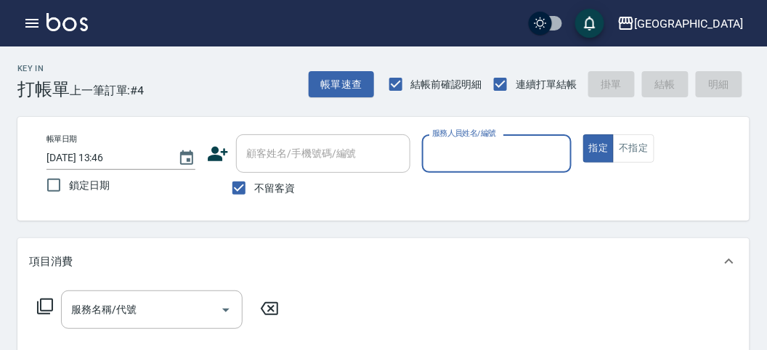
type input "q"
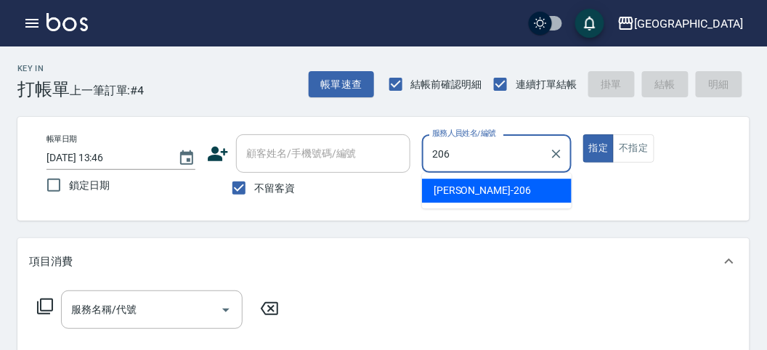
type input "206"
type button "true"
type input "Wendy-206"
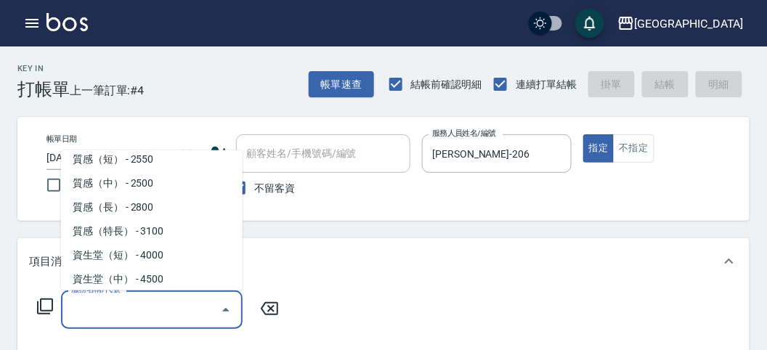
scroll to position [440, 0]
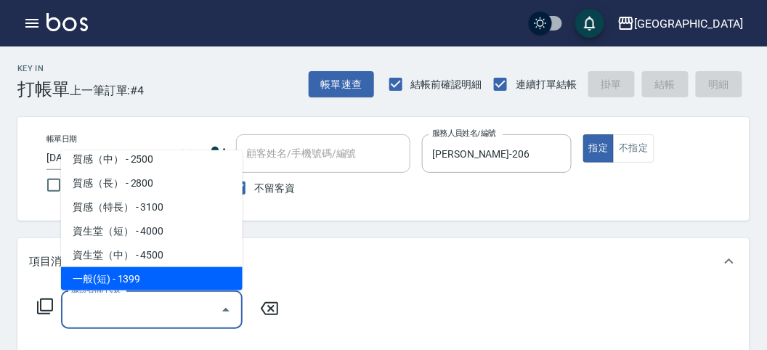
type input "一般(短)(R000)"
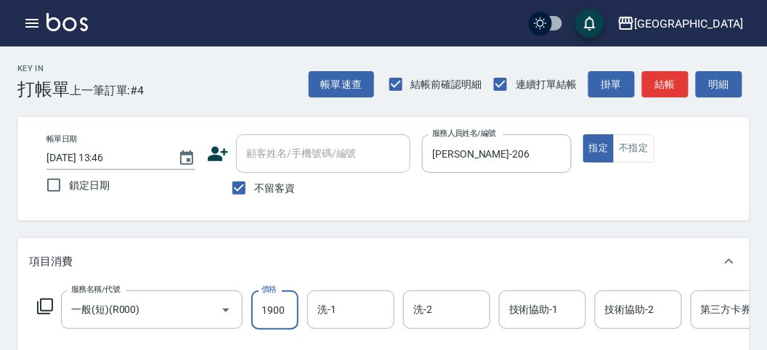
type input "1900"
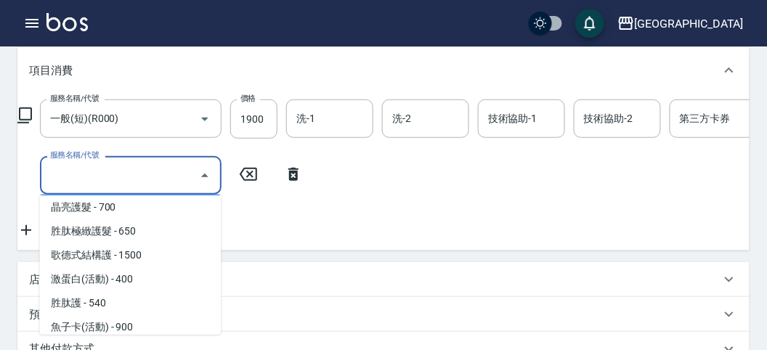
scroll to position [988, 0]
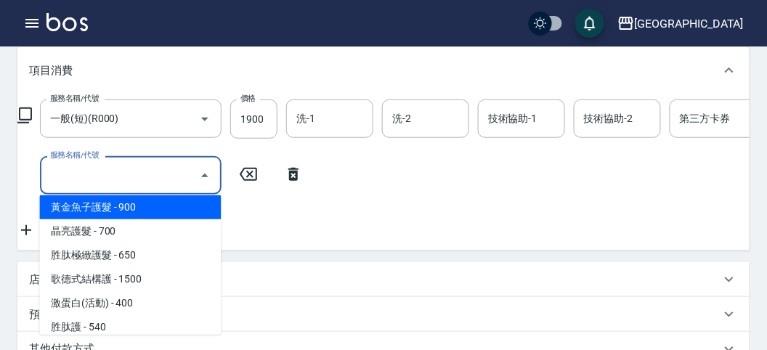
type input "黃金魚子護髮(T004)"
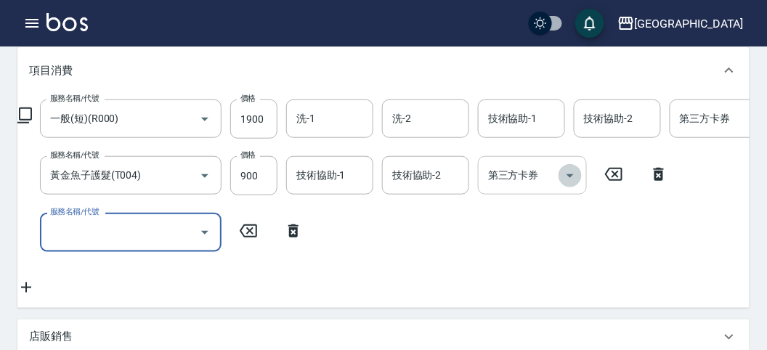
drag, startPoint x: 568, startPoint y: 173, endPoint x: 558, endPoint y: 173, distance: 10.2
click at [566, 173] on icon "Open" at bounding box center [570, 175] width 17 height 17
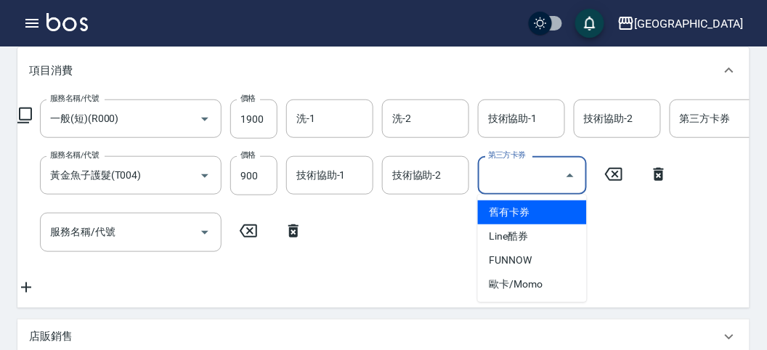
click at [511, 217] on span "舊有卡券" at bounding box center [532, 213] width 109 height 24
type input "舊有卡券"
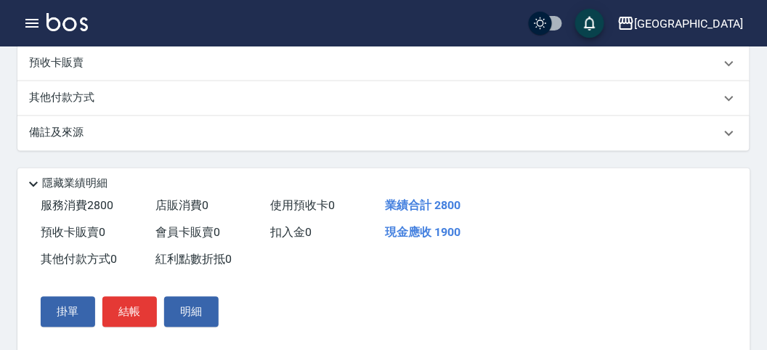
scroll to position [110, 0]
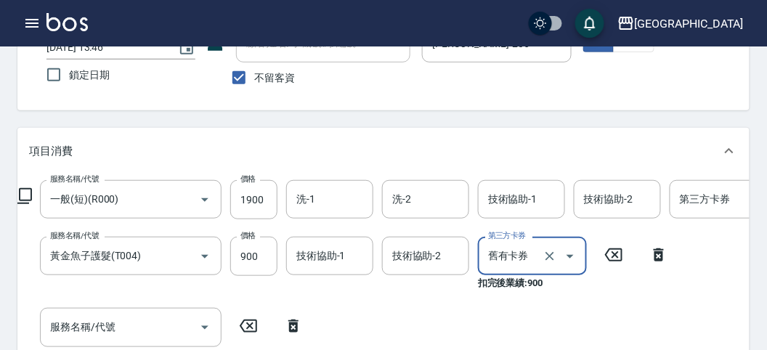
type input "2025/08/15 13:55"
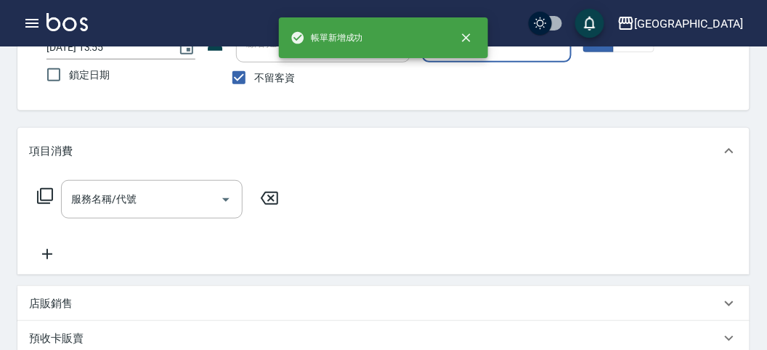
scroll to position [0, 0]
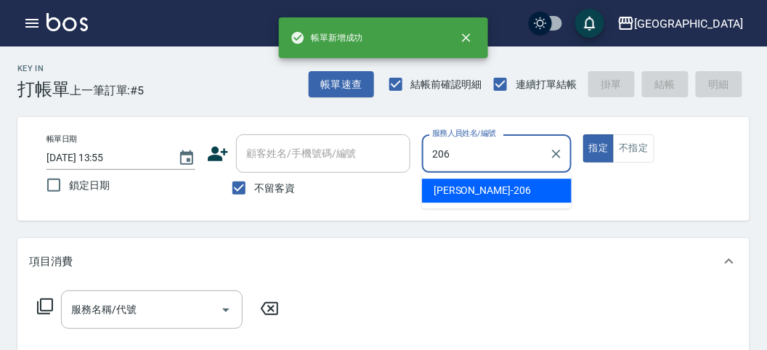
type input "Wendy-206"
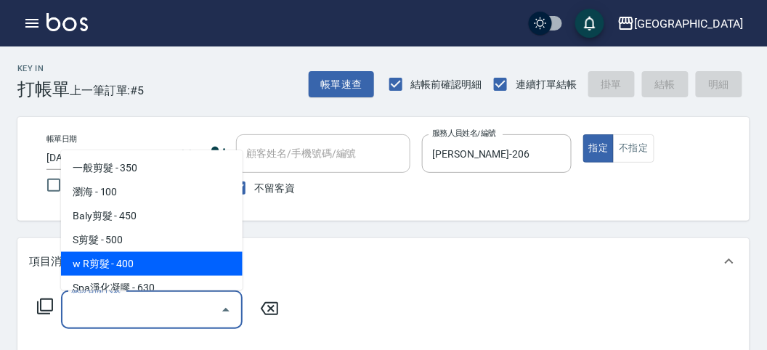
type input "w R剪髮(C011)"
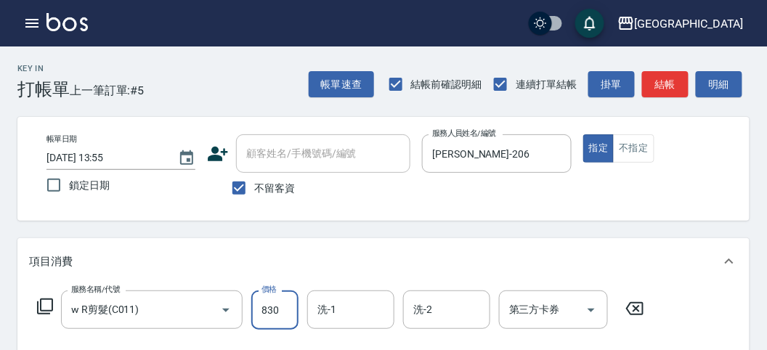
type input "830"
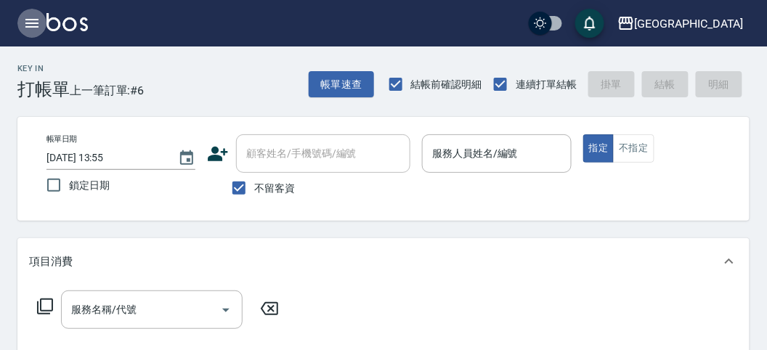
click at [33, 19] on icon "button" at bounding box center [31, 23] width 13 height 9
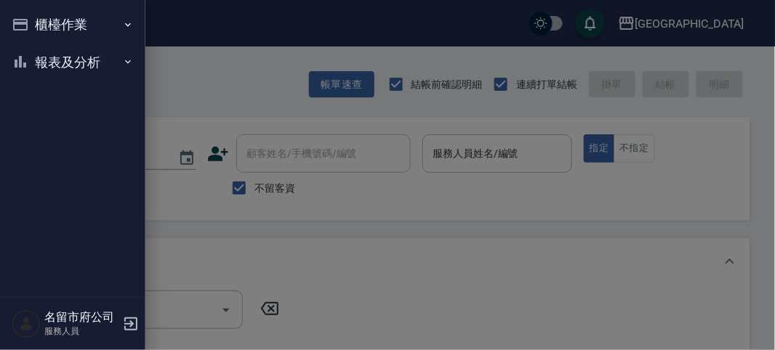
click at [37, 57] on button "報表及分析" at bounding box center [73, 63] width 134 height 38
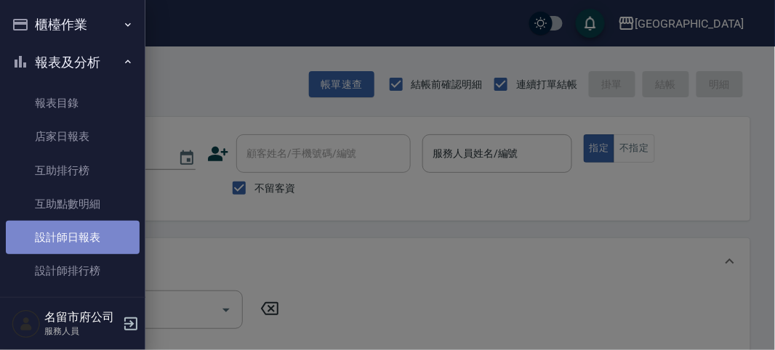
click at [80, 236] on link "設計師日報表" at bounding box center [73, 237] width 134 height 33
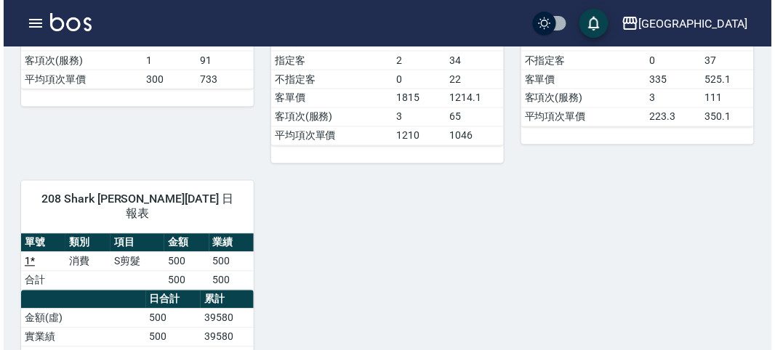
scroll to position [242, 0]
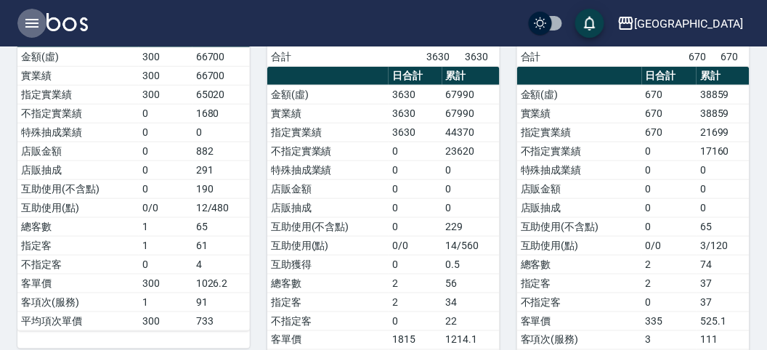
click at [31, 26] on icon "button" at bounding box center [31, 23] width 13 height 9
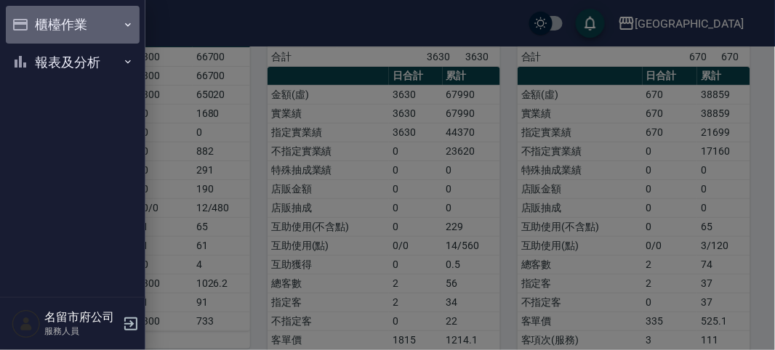
click at [48, 20] on button "櫃檯作業" at bounding box center [73, 25] width 134 height 38
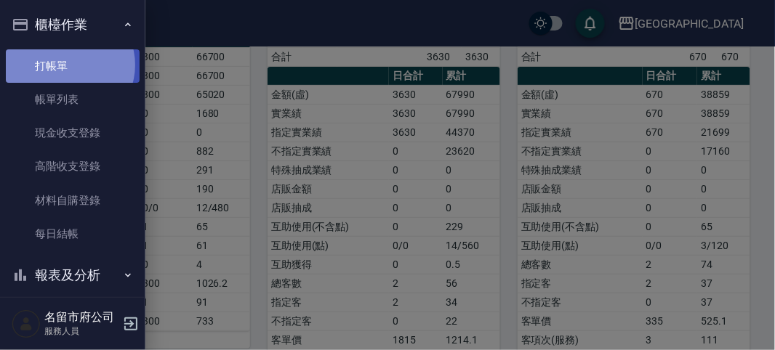
click at [68, 65] on link "打帳單" at bounding box center [73, 65] width 134 height 33
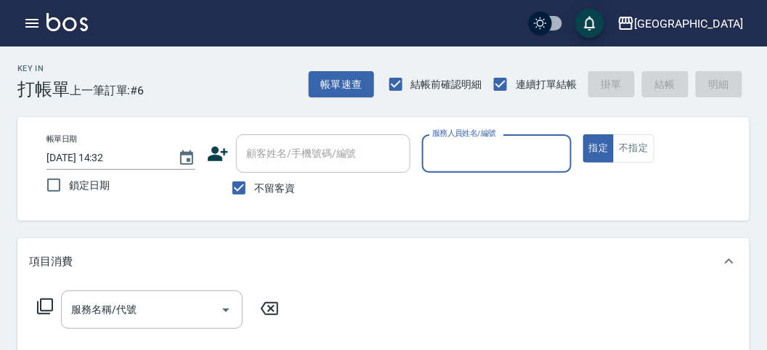
click at [469, 150] on input "服務人員姓名/編號" at bounding box center [497, 153] width 136 height 25
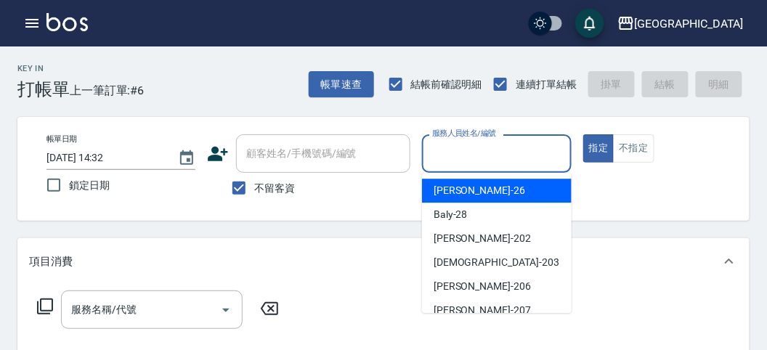
click at [481, 187] on div "Gina -26" at bounding box center [497, 191] width 150 height 24
type input "Gina-26"
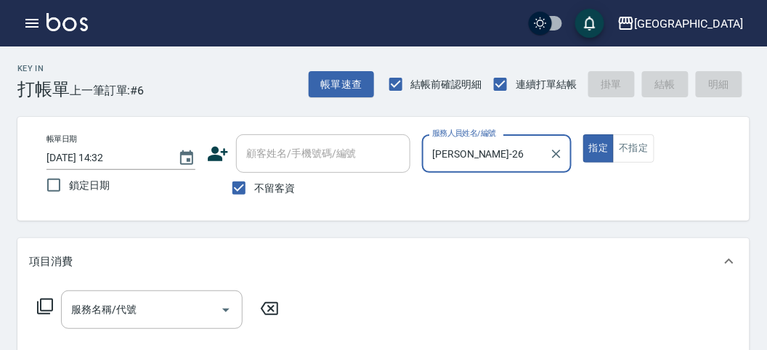
click at [46, 302] on icon at bounding box center [44, 306] width 17 height 17
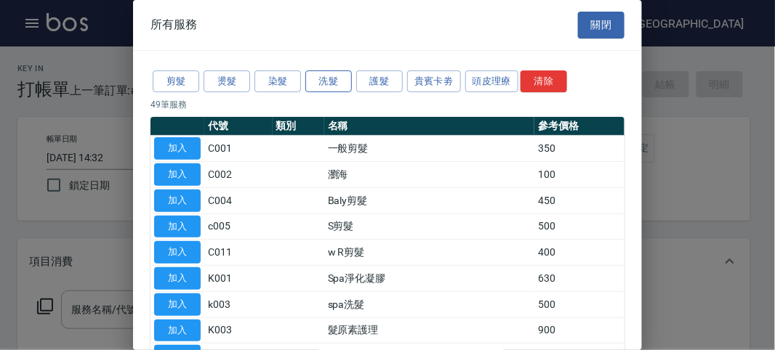
click at [334, 81] on button "洗髮" at bounding box center [328, 81] width 47 height 23
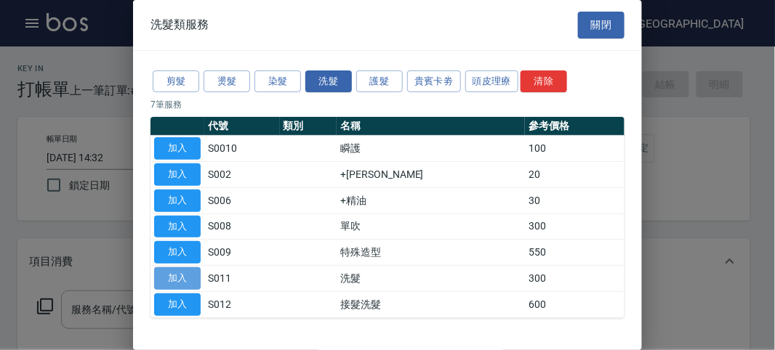
click at [180, 267] on button "加入" at bounding box center [177, 278] width 47 height 23
type input "洗髮(S011)"
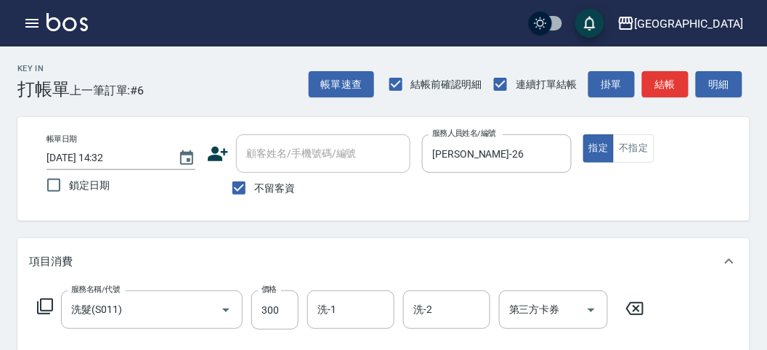
click at [52, 310] on icon at bounding box center [45, 307] width 16 height 16
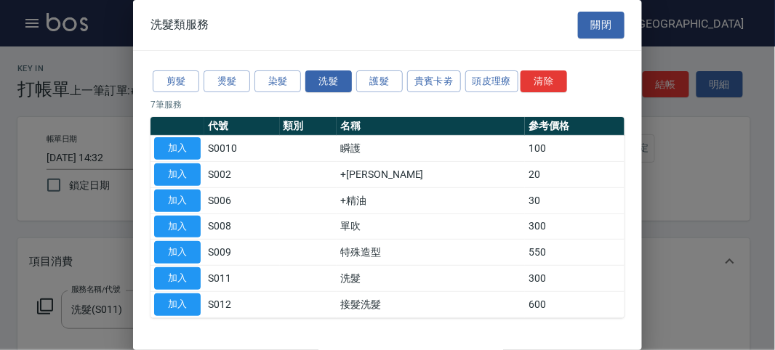
click at [180, 172] on button "加入" at bounding box center [177, 175] width 47 height 23
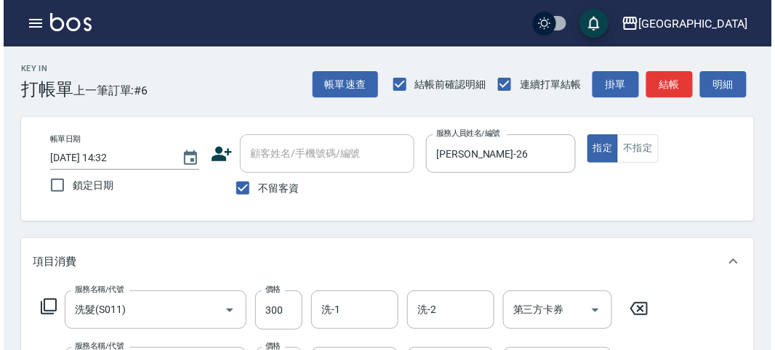
scroll to position [482, 0]
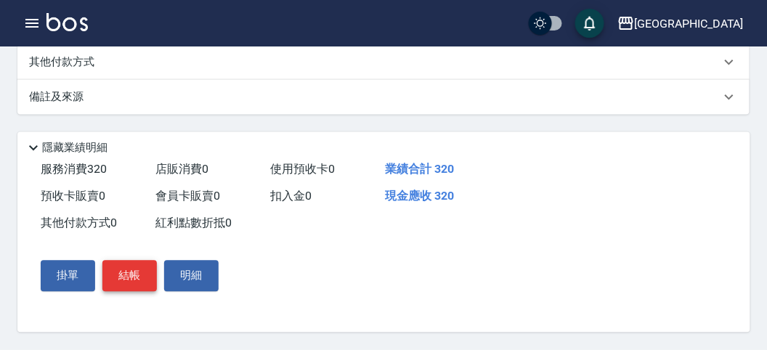
click at [132, 274] on button "結帳" at bounding box center [129, 276] width 55 height 31
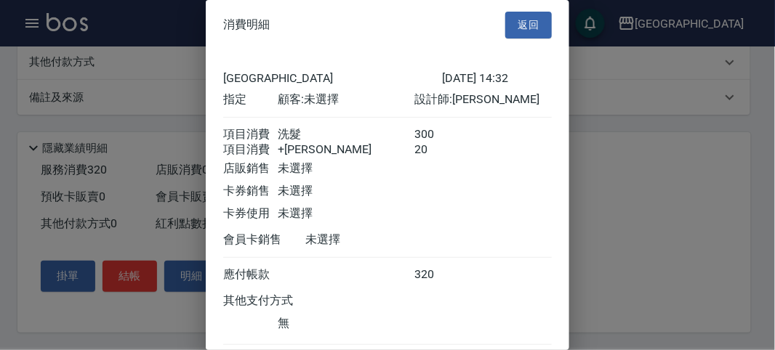
scroll to position [97, 0]
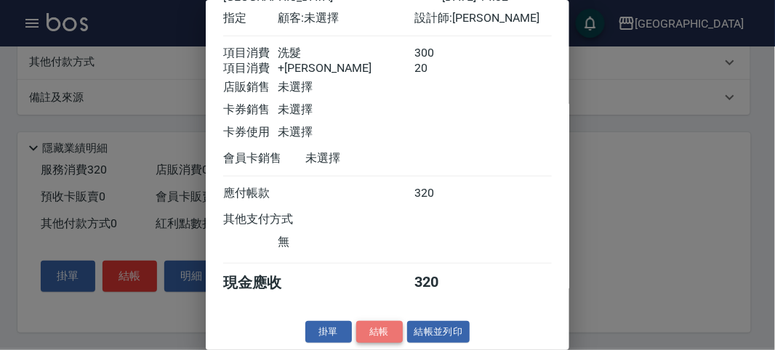
click at [372, 336] on button "結帳" at bounding box center [379, 332] width 47 height 23
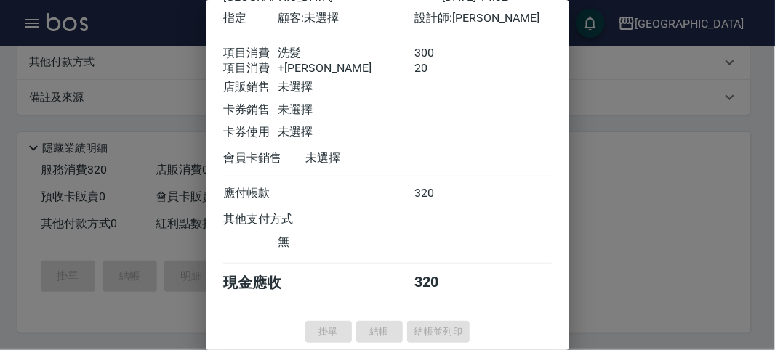
type input "2025/08/15 14:34"
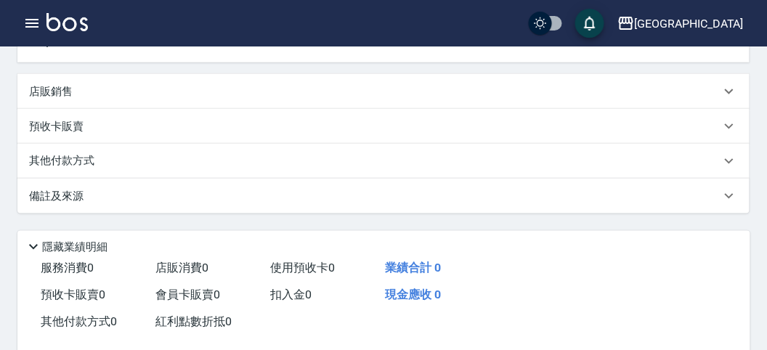
scroll to position [0, 0]
